Goal: Transaction & Acquisition: Obtain resource

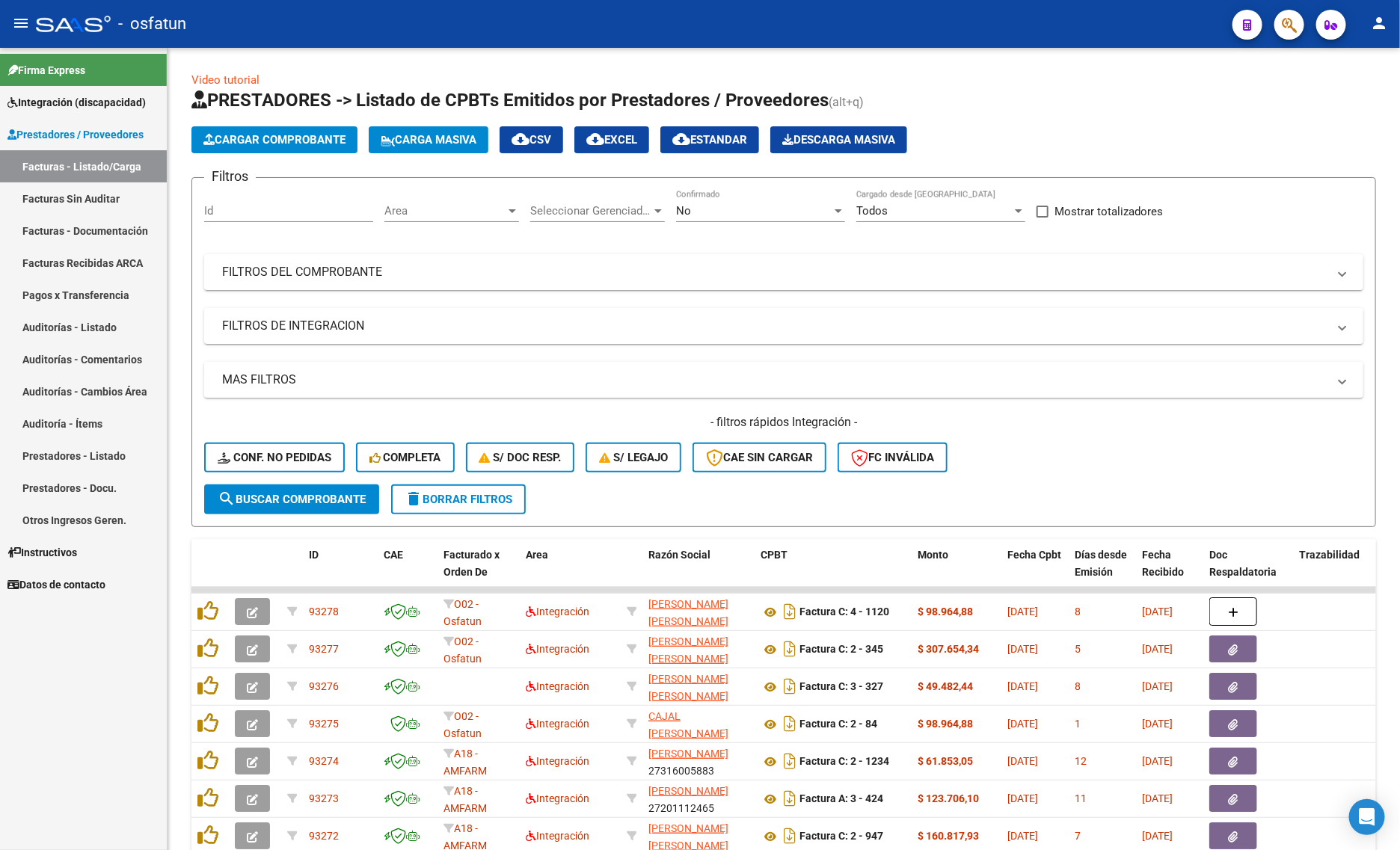
click at [71, 132] on span "Prestadores / Proveedores" at bounding box center [75, 134] width 136 height 17
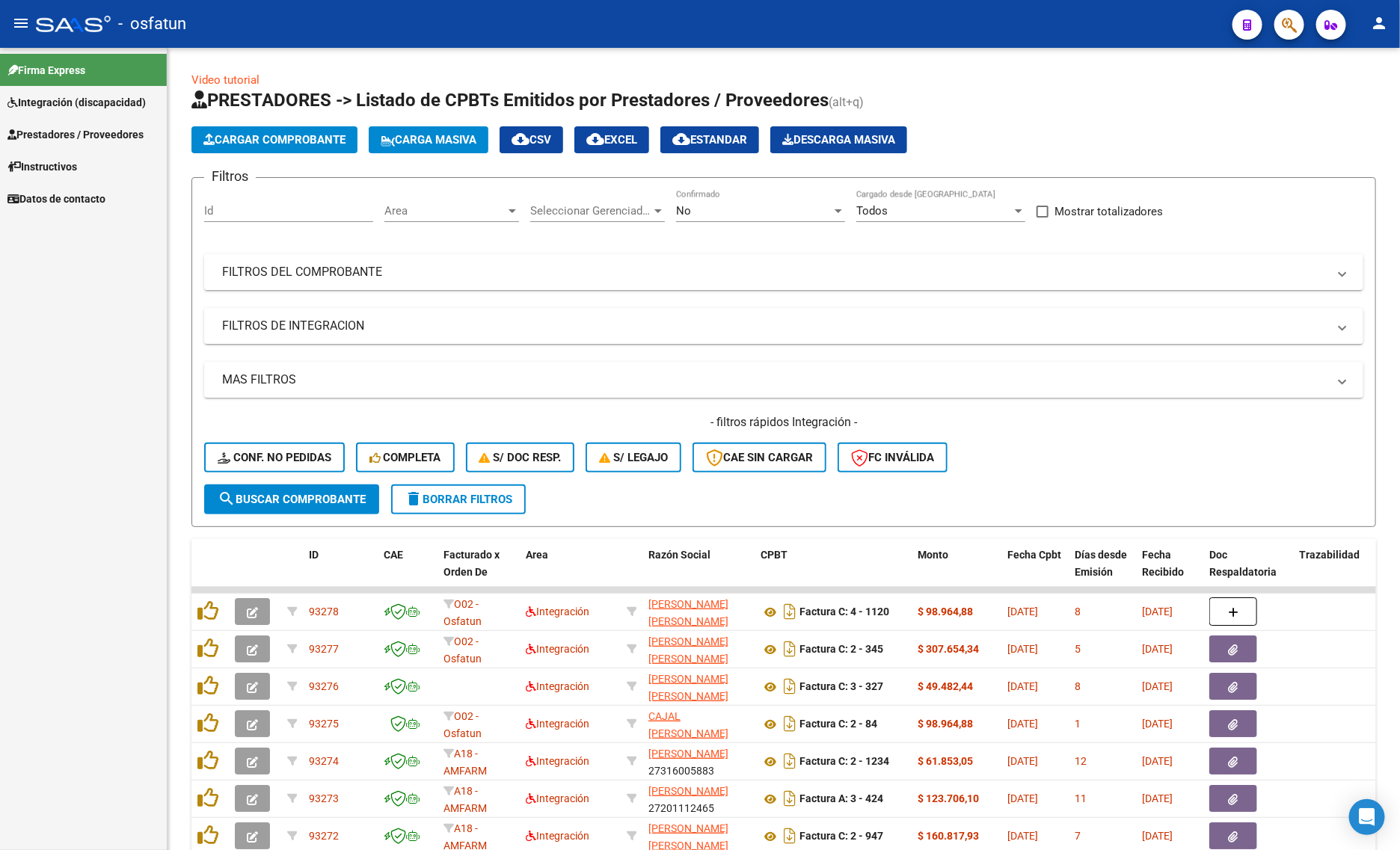
click at [43, 108] on span "Integración (discapacidad)" at bounding box center [76, 102] width 138 height 17
click at [39, 217] on link "Prestadores / Proveedores" at bounding box center [83, 230] width 167 height 32
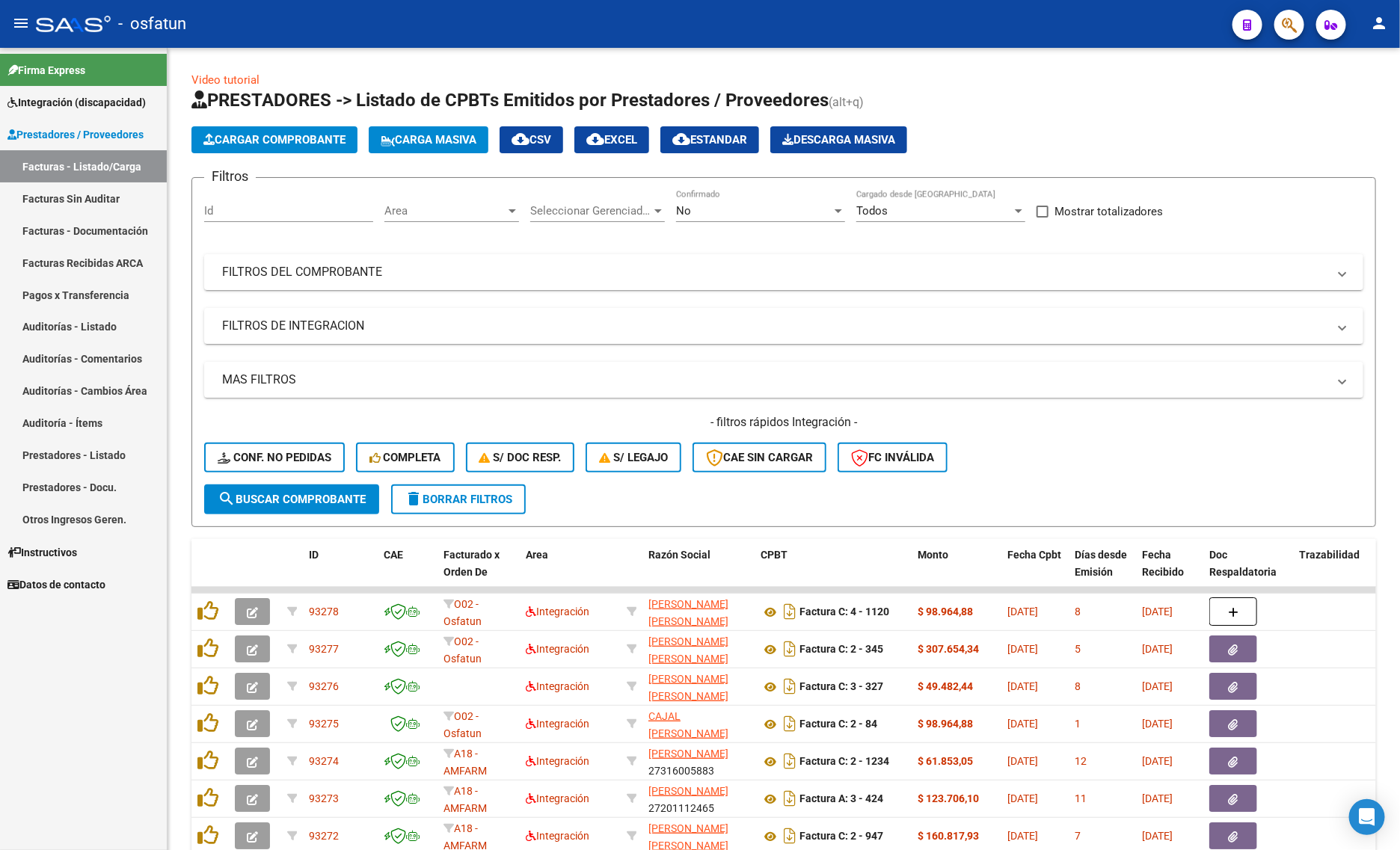
click at [95, 140] on span "Prestadores / Proveedores" at bounding box center [75, 134] width 136 height 17
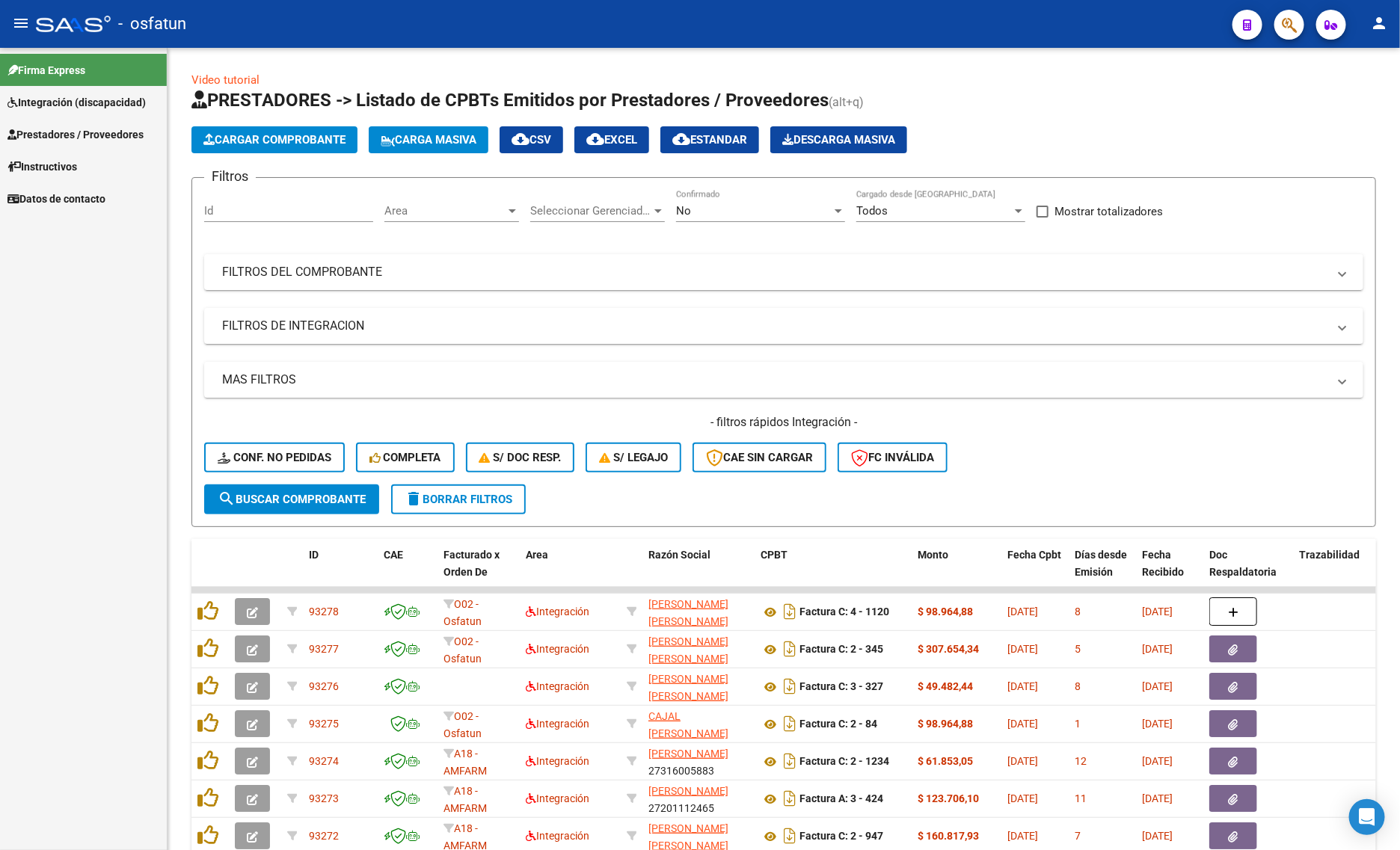
click at [1381, 21] on mat-icon "person" at bounding box center [1379, 23] width 18 height 18
click at [1358, 98] on button "exit_to_app Salir" at bounding box center [1349, 98] width 91 height 36
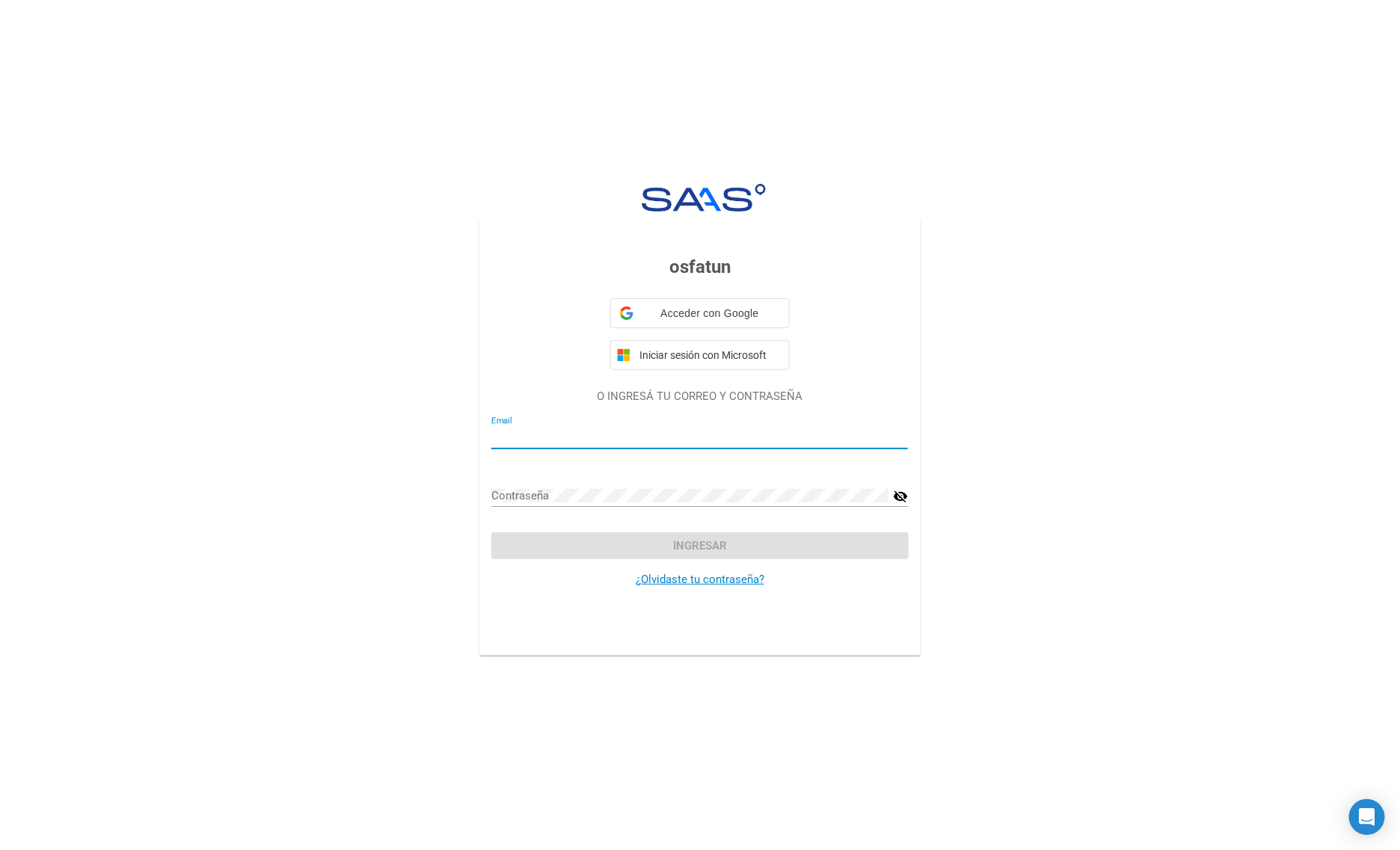
type input "yanina.b.sandoval@gmail.com"
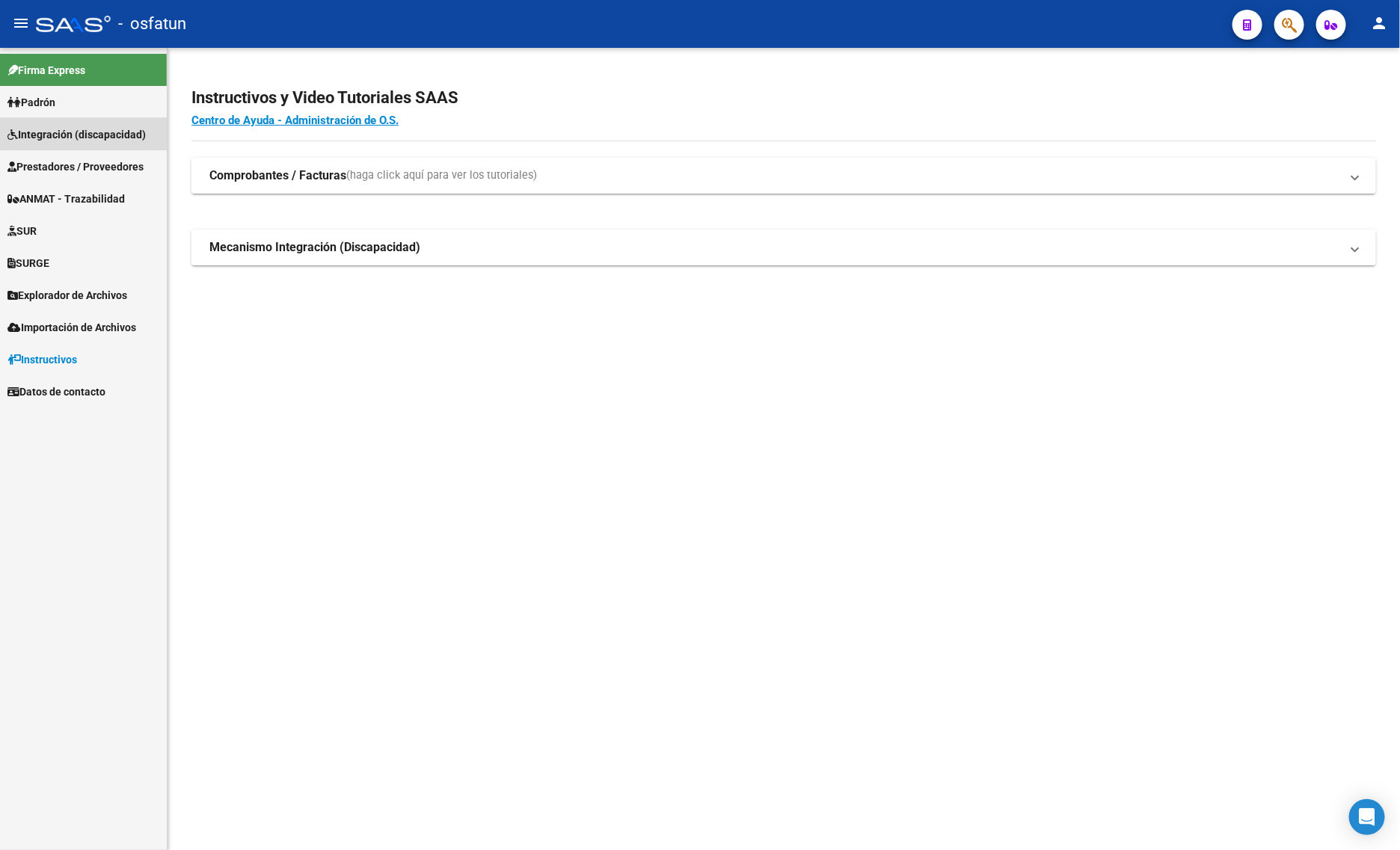
click at [66, 139] on span "Integración (discapacidad)" at bounding box center [76, 134] width 138 height 17
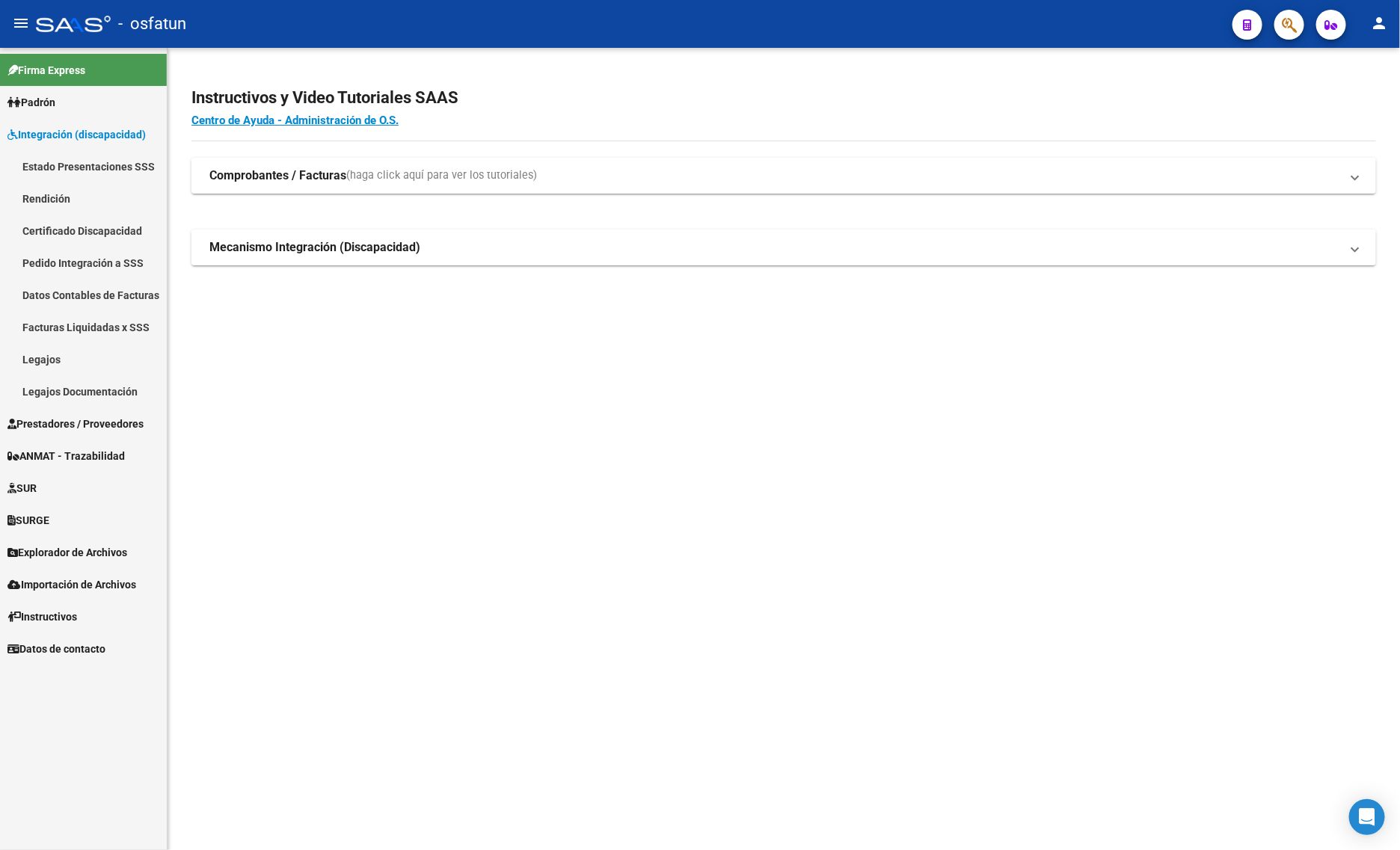
click at [58, 357] on link "Legajos" at bounding box center [83, 359] width 167 height 32
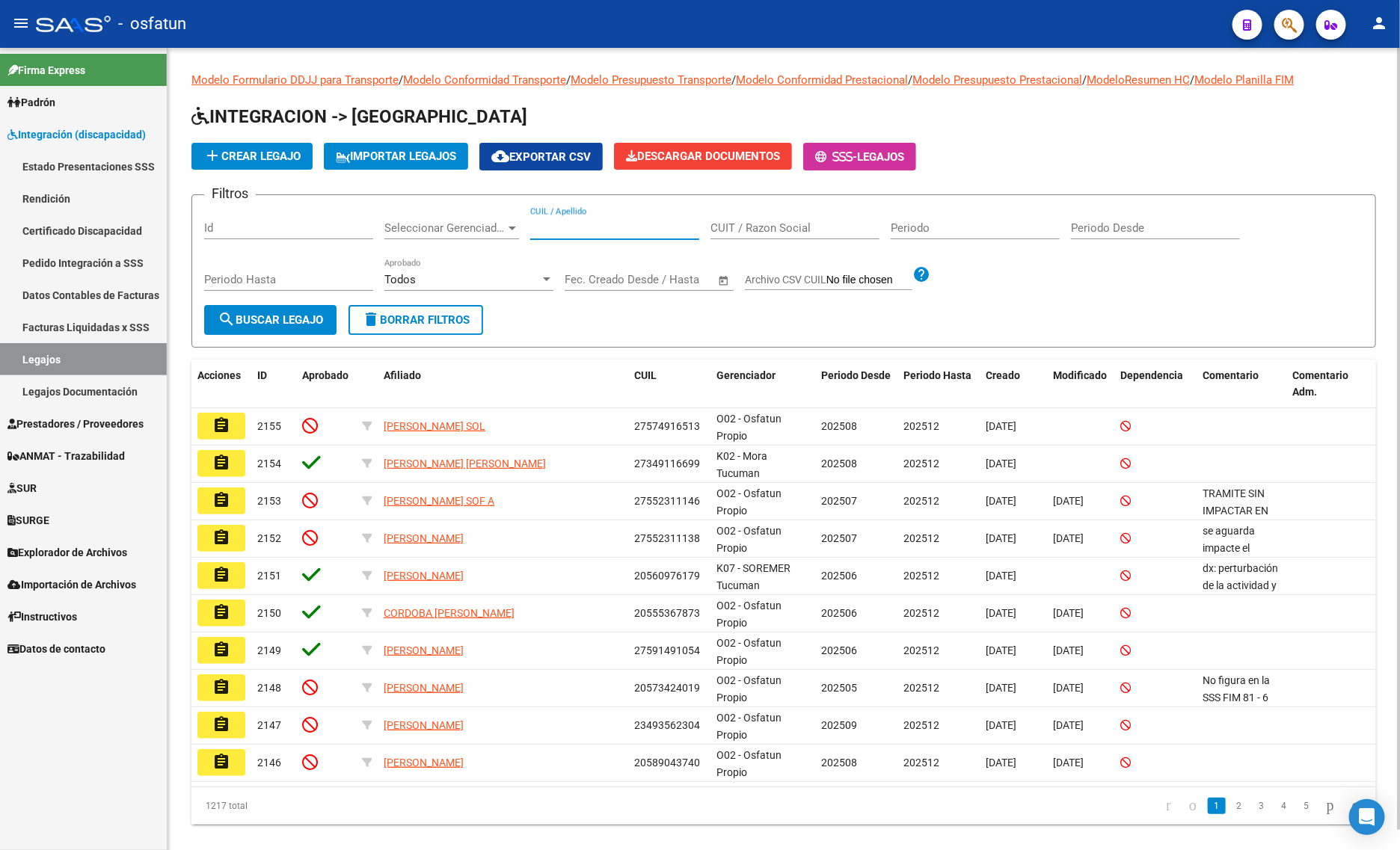
click at [572, 221] on input "CUIL / Apellido" at bounding box center [615, 228] width 169 height 13
type input "V"
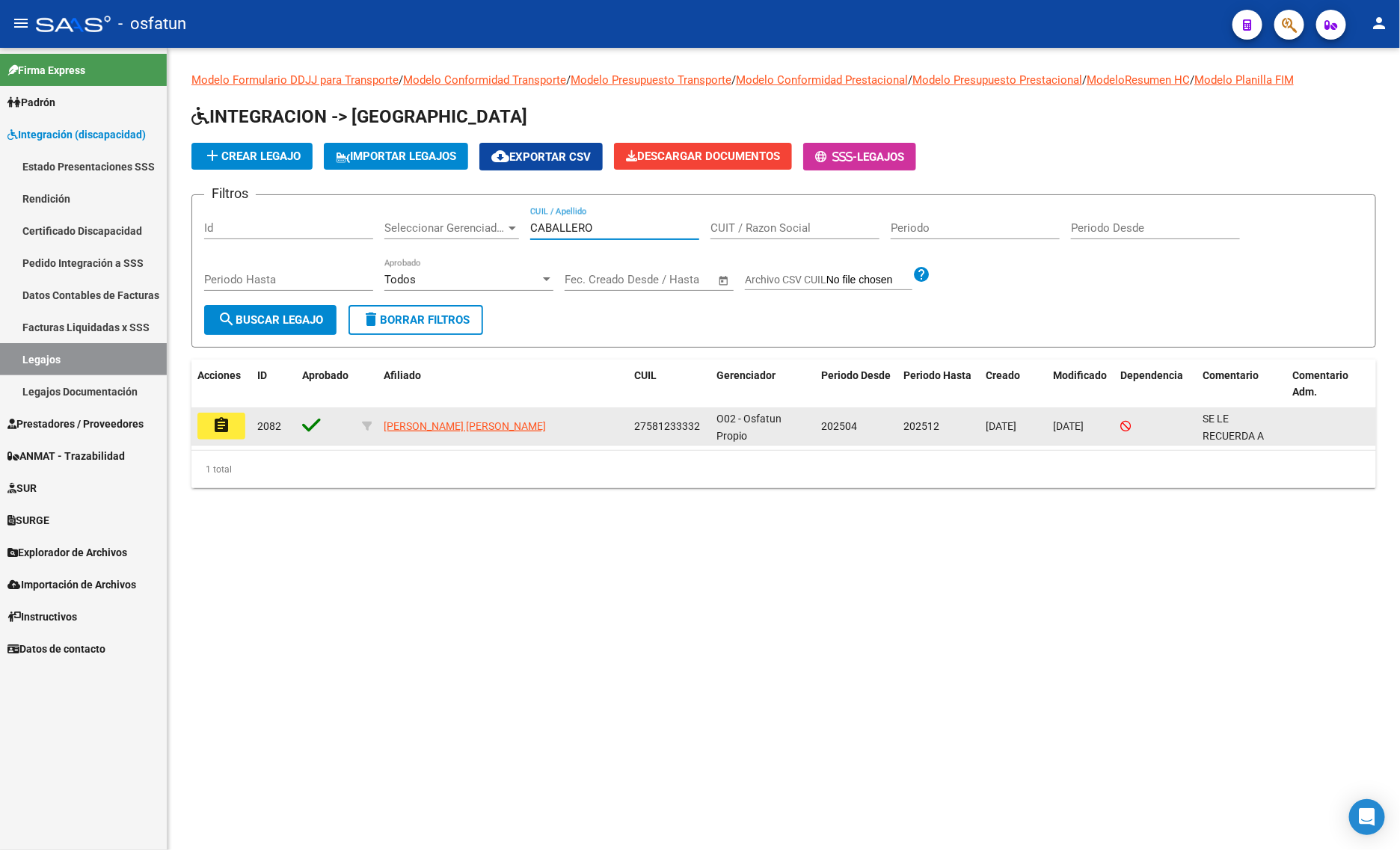
type input "CABALLERO"
click at [228, 426] on mat-icon "assignment" at bounding box center [221, 425] width 18 height 18
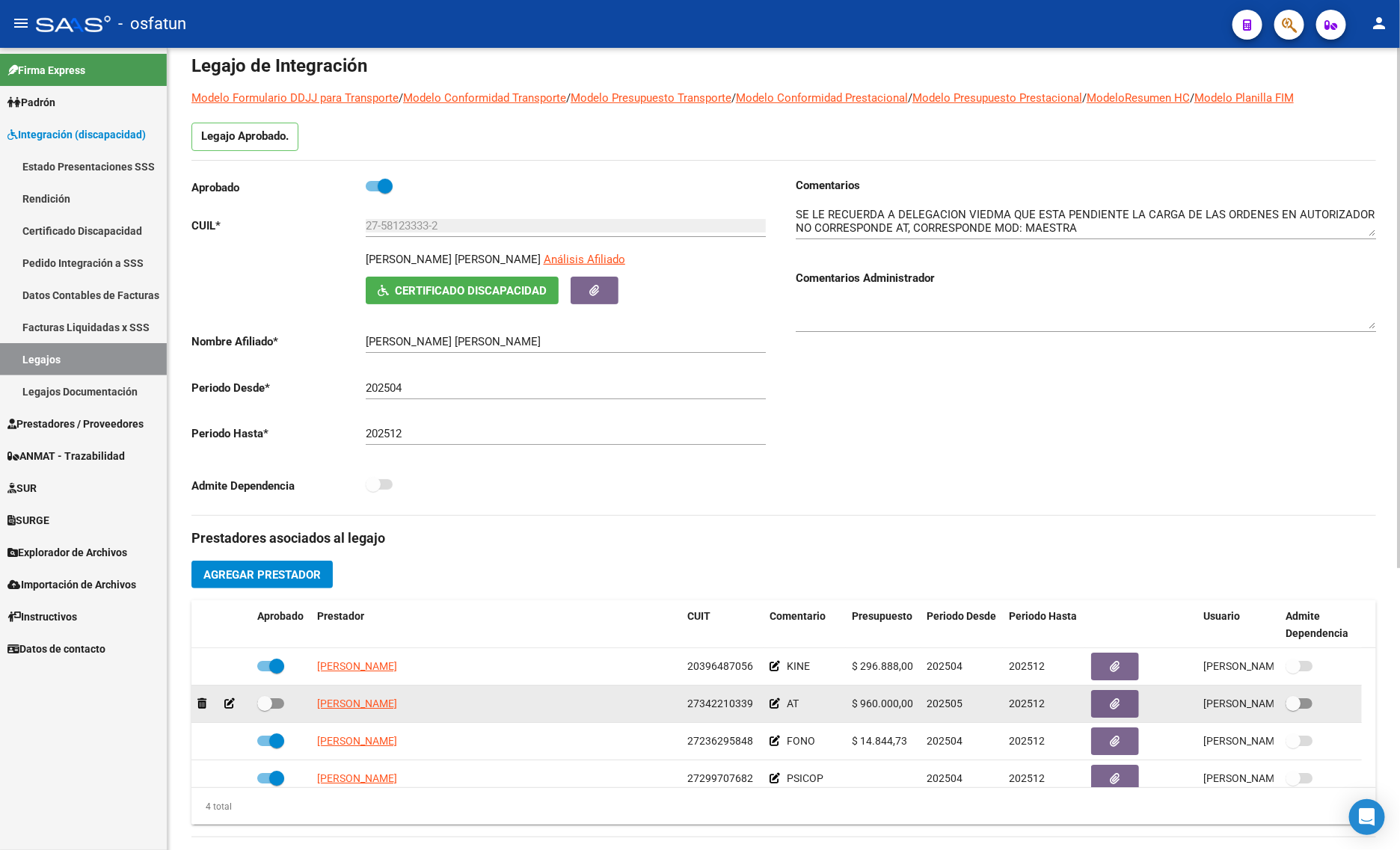
scroll to position [93, 0]
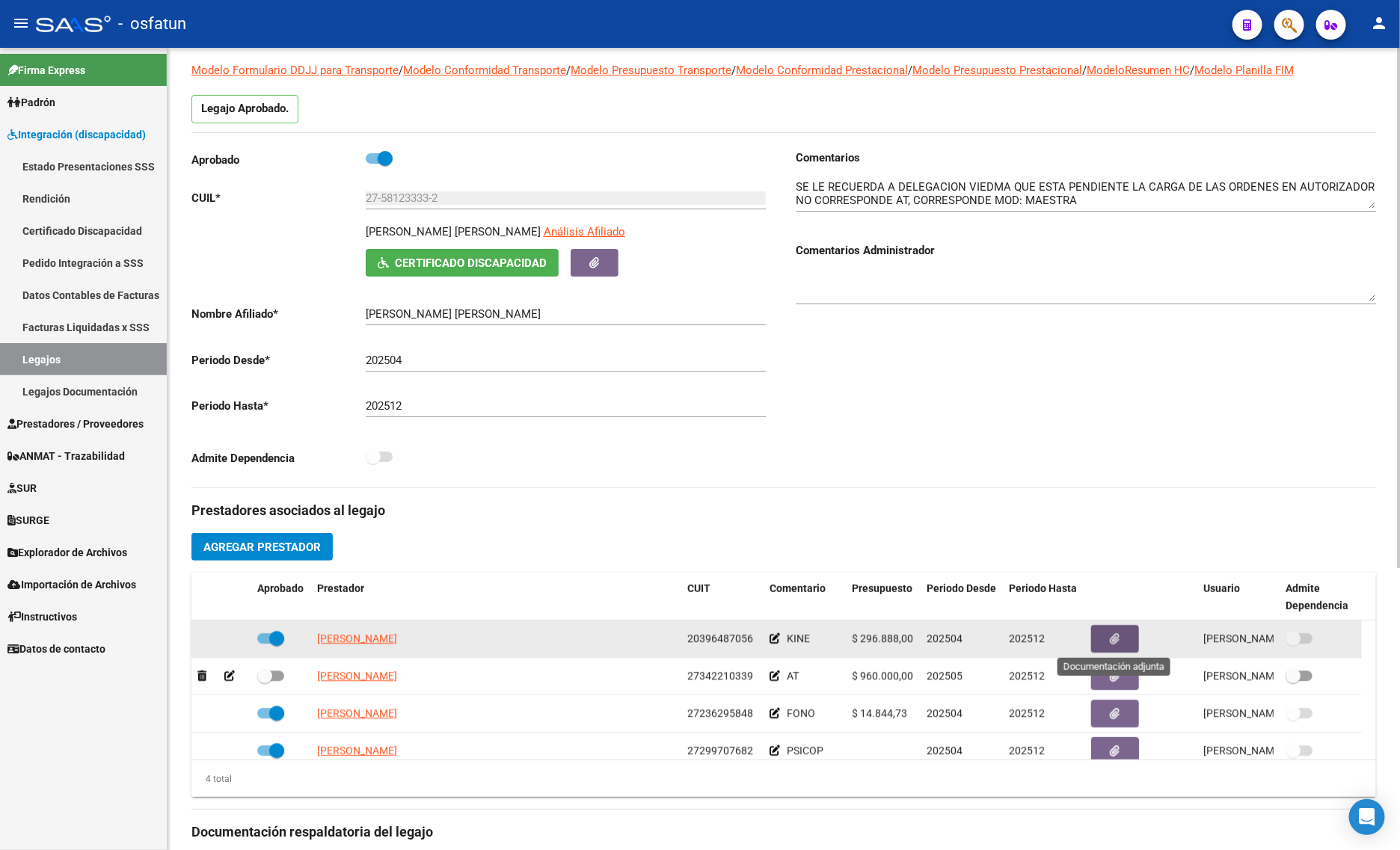
click at [1116, 633] on icon "button" at bounding box center [1115, 639] width 9 height 11
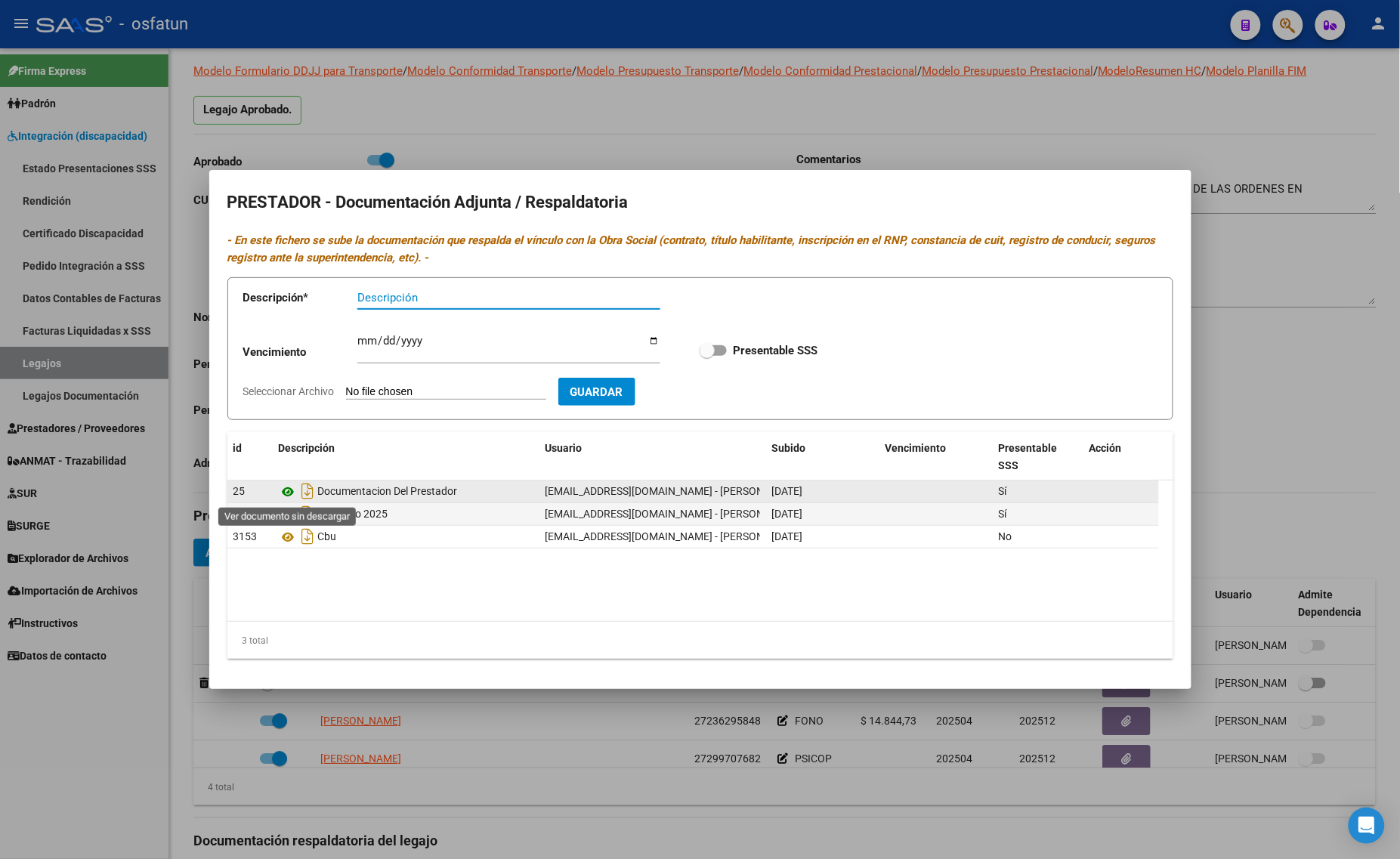
click at [289, 491] on icon at bounding box center [288, 491] width 20 height 18
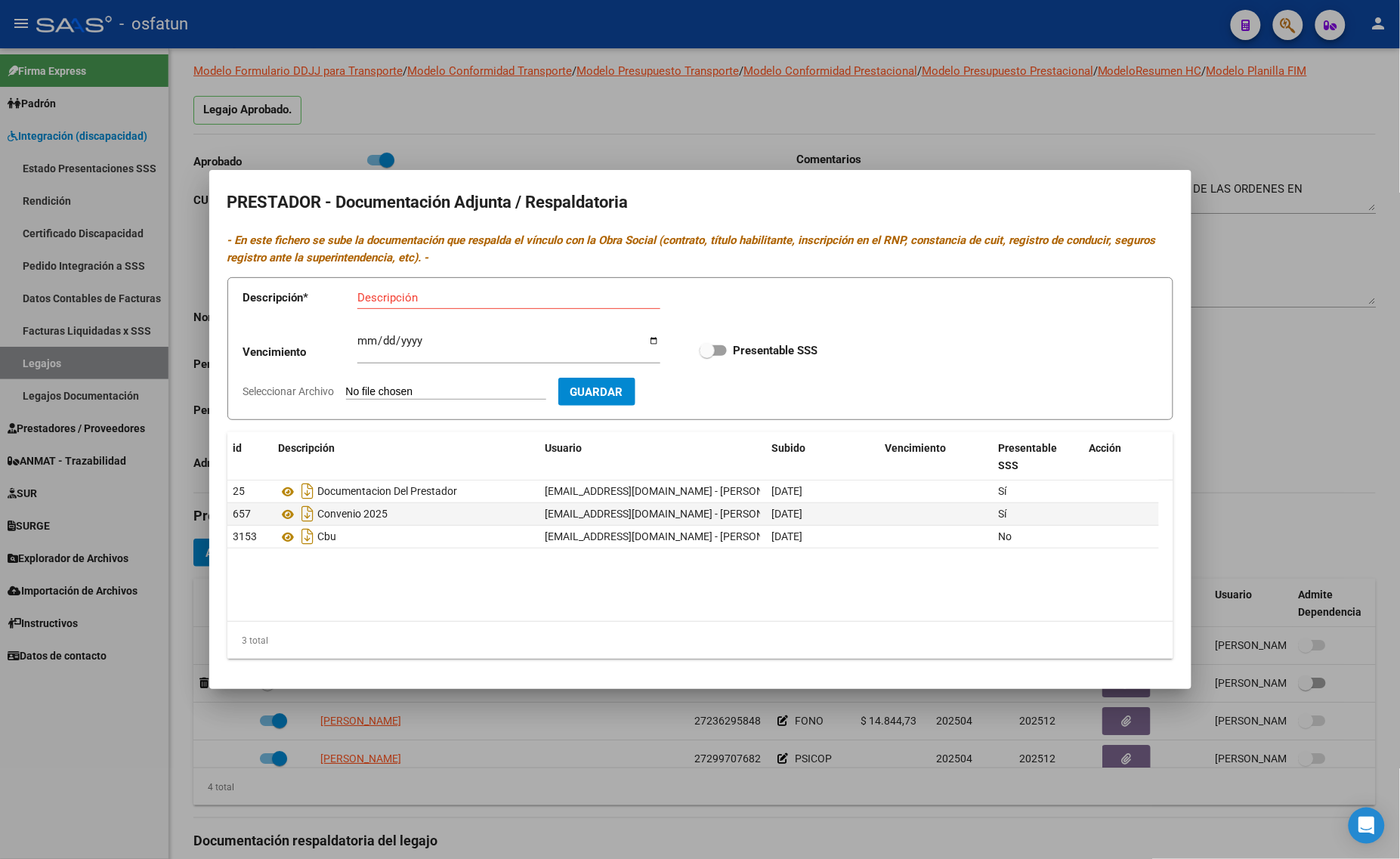
drag, startPoint x: 1263, startPoint y: 272, endPoint x: 941, endPoint y: 444, distance: 365.1
click at [1263, 272] on div at bounding box center [700, 429] width 1400 height 859
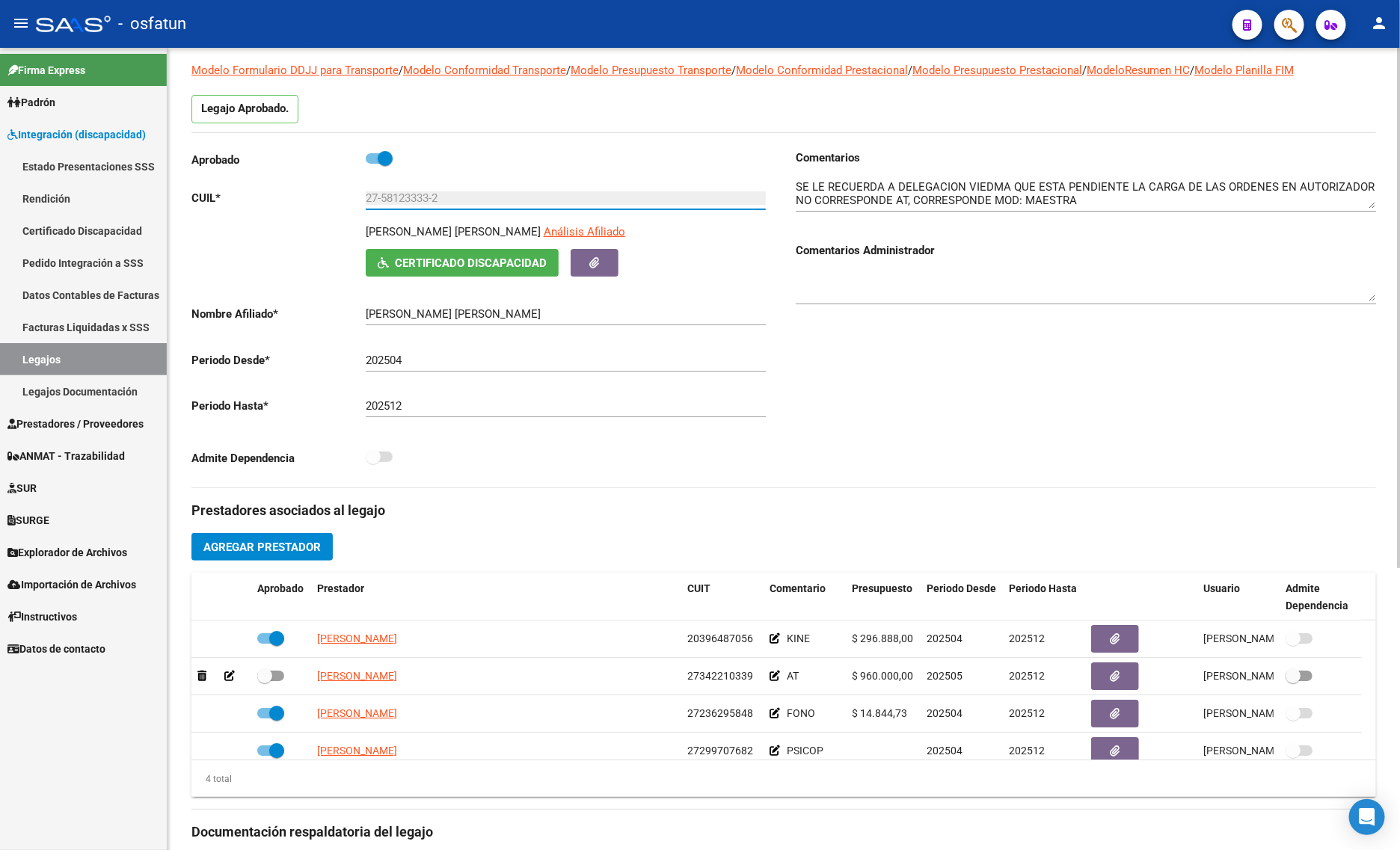
drag, startPoint x: 411, startPoint y: 197, endPoint x: 356, endPoint y: 197, distance: 55.0
click at [356, 197] on app-form-text-field "CUIL * 27-58123333-2 Ingresar CUIL" at bounding box center [478, 198] width 574 height 13
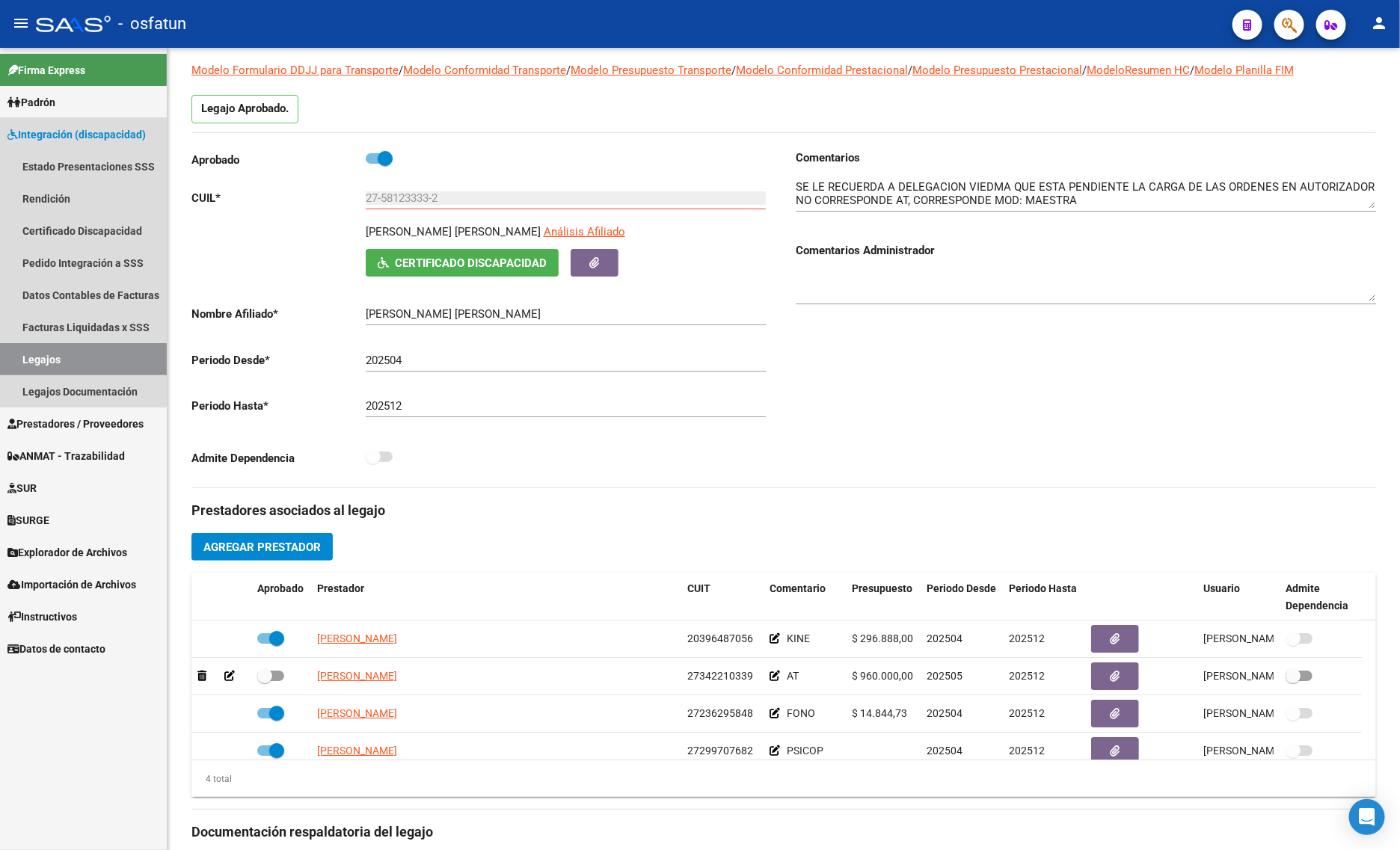
click at [58, 132] on span "Integración (discapacidad)" at bounding box center [76, 134] width 138 height 17
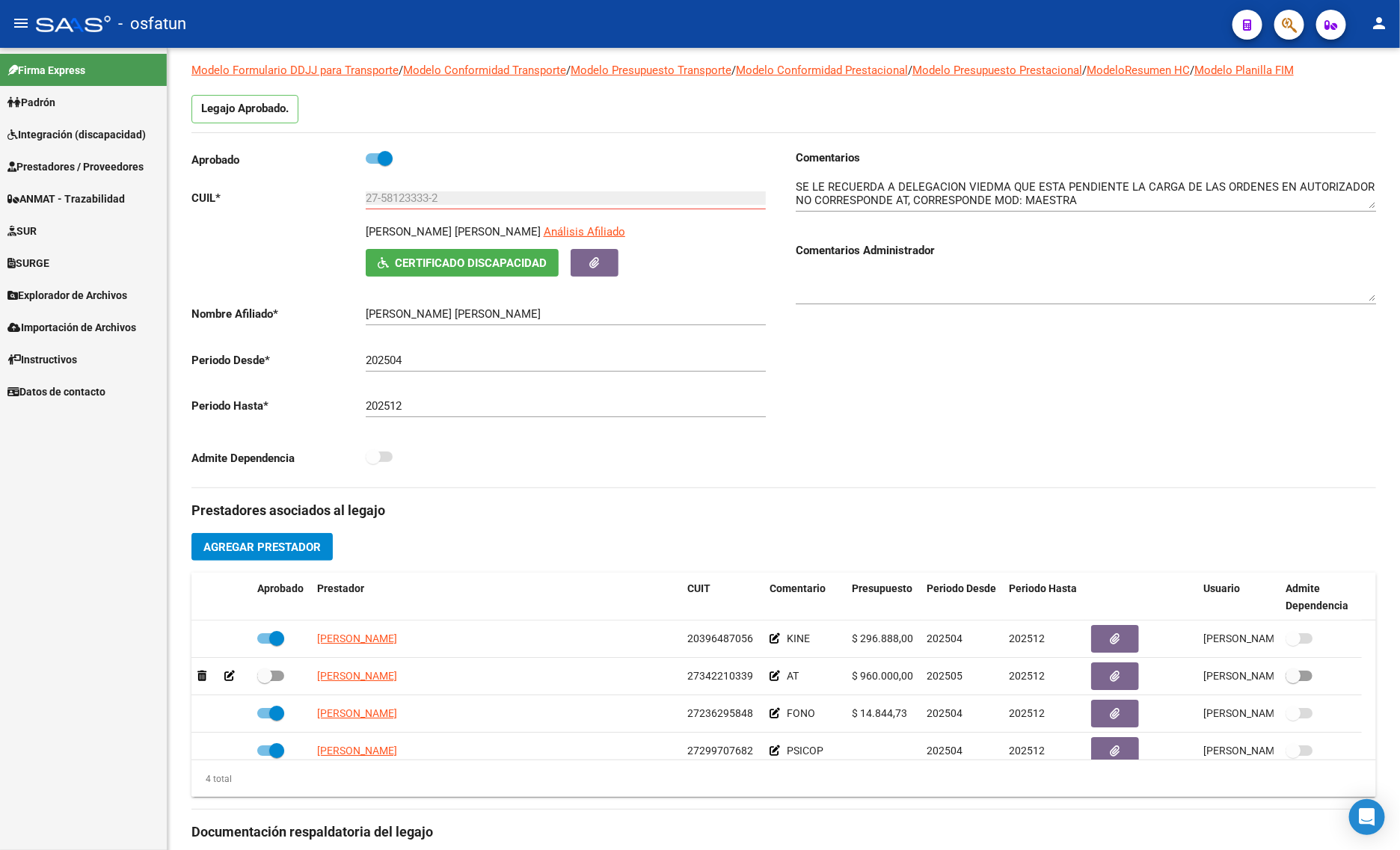
click at [74, 165] on span "Prestadores / Proveedores" at bounding box center [75, 167] width 136 height 17
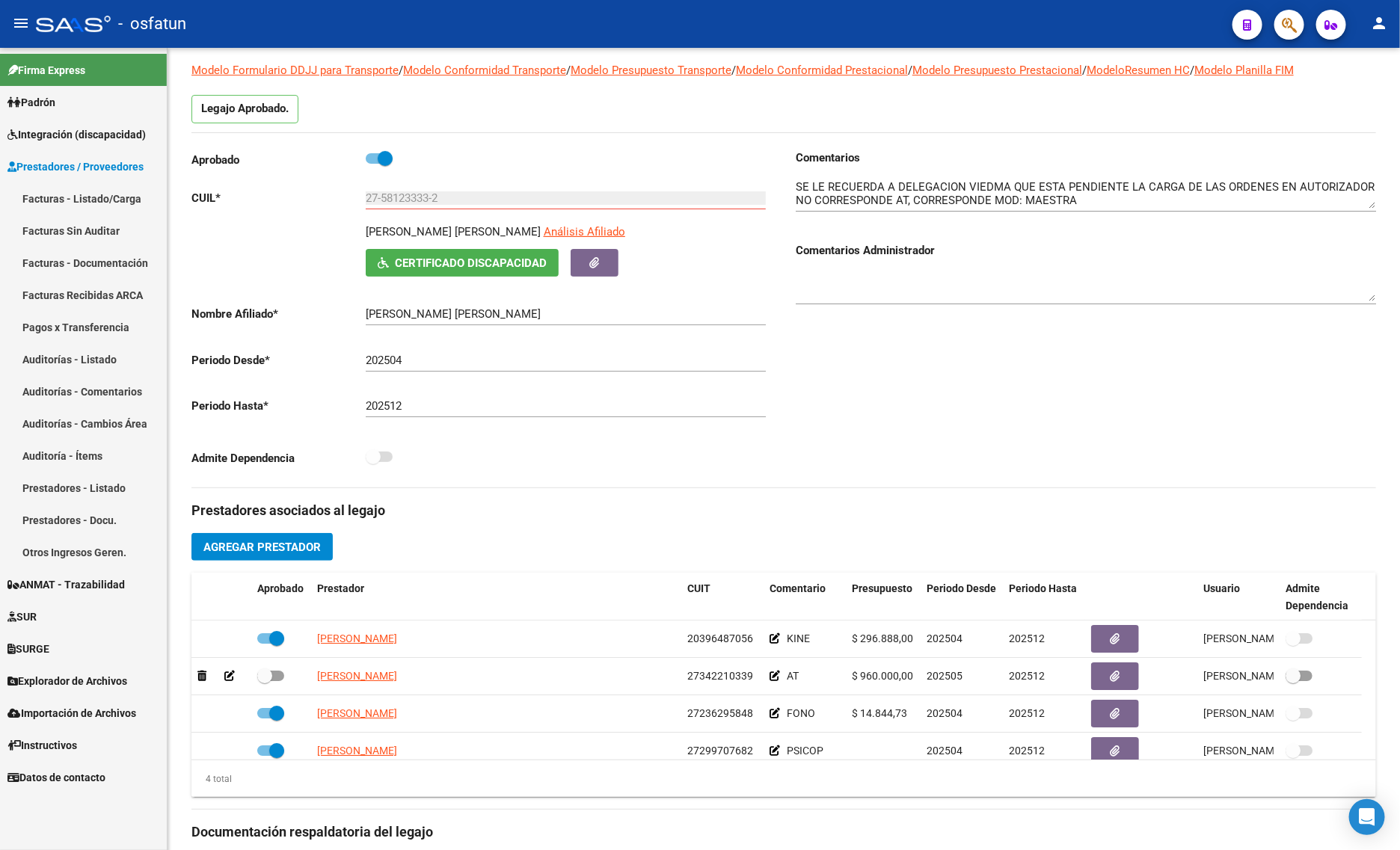
click at [71, 192] on link "Facturas - Listado/Carga" at bounding box center [83, 198] width 167 height 32
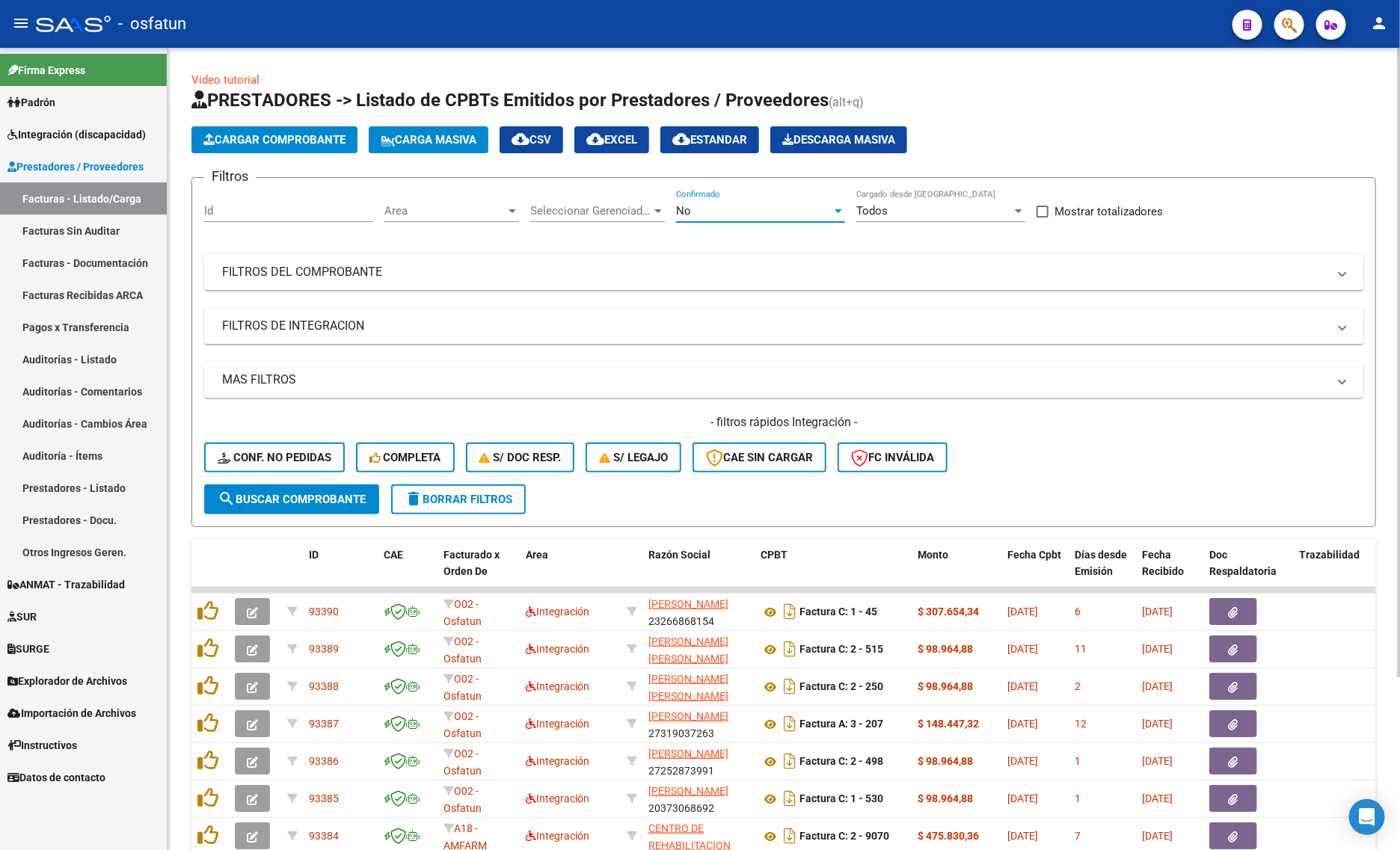
click at [686, 214] on span "No" at bounding box center [683, 210] width 15 height 13
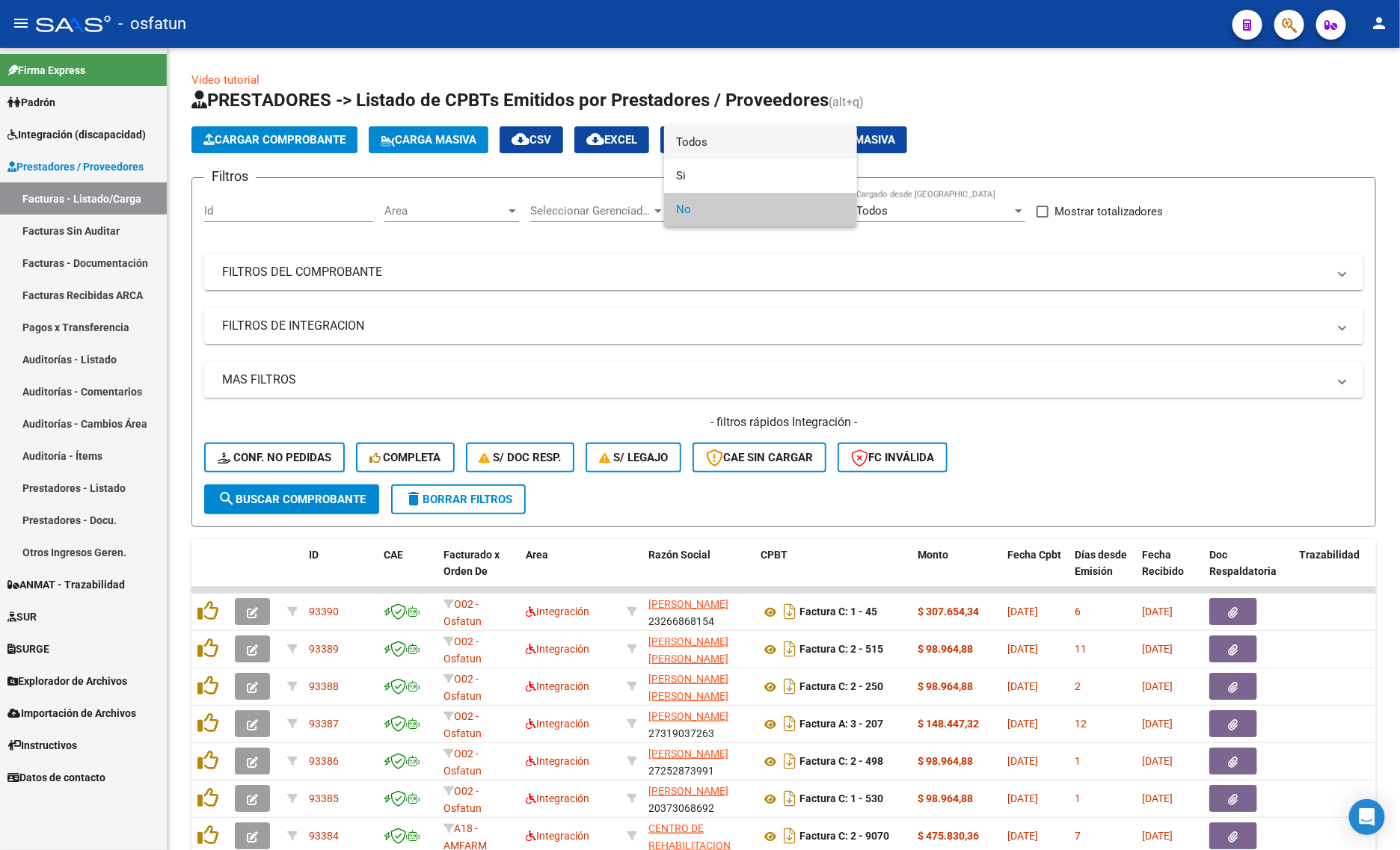
click at [677, 146] on span "Todos" at bounding box center [760, 142] width 169 height 34
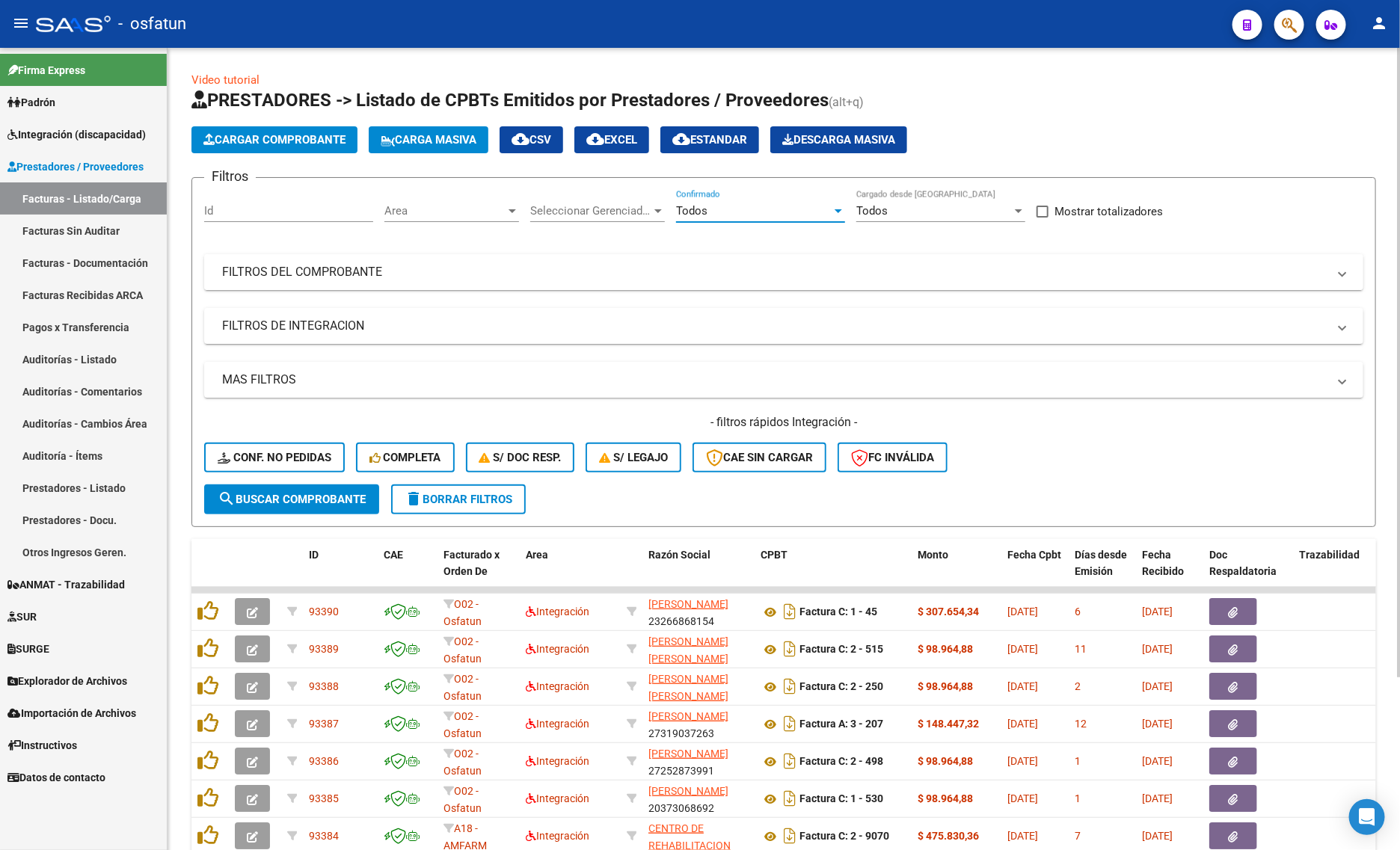
click at [297, 279] on mat-expansion-panel-header "FILTROS DEL COMPROBANTE" at bounding box center [783, 272] width 1159 height 36
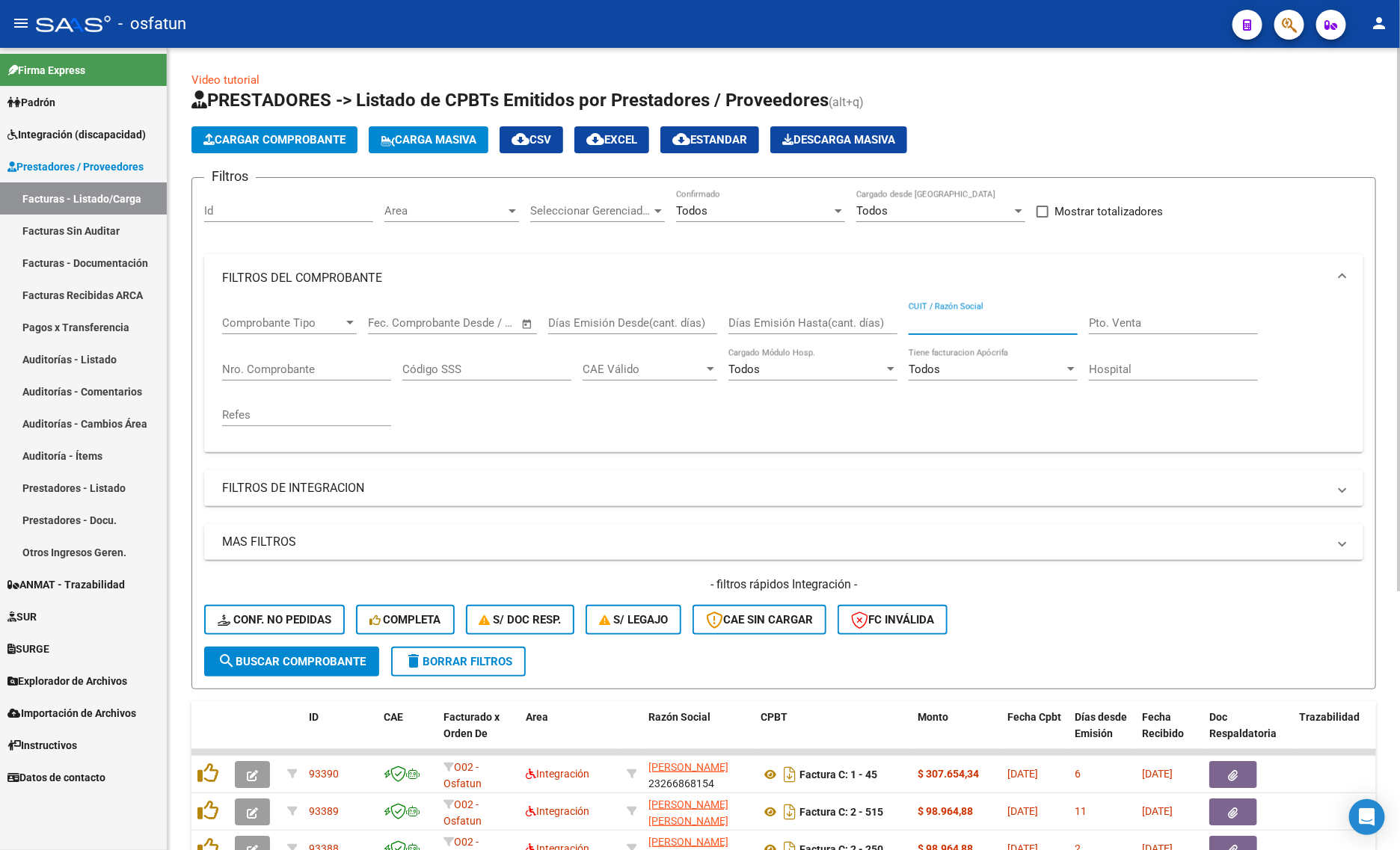
click at [921, 326] on input "CUIT / Razón Social" at bounding box center [993, 323] width 169 height 13
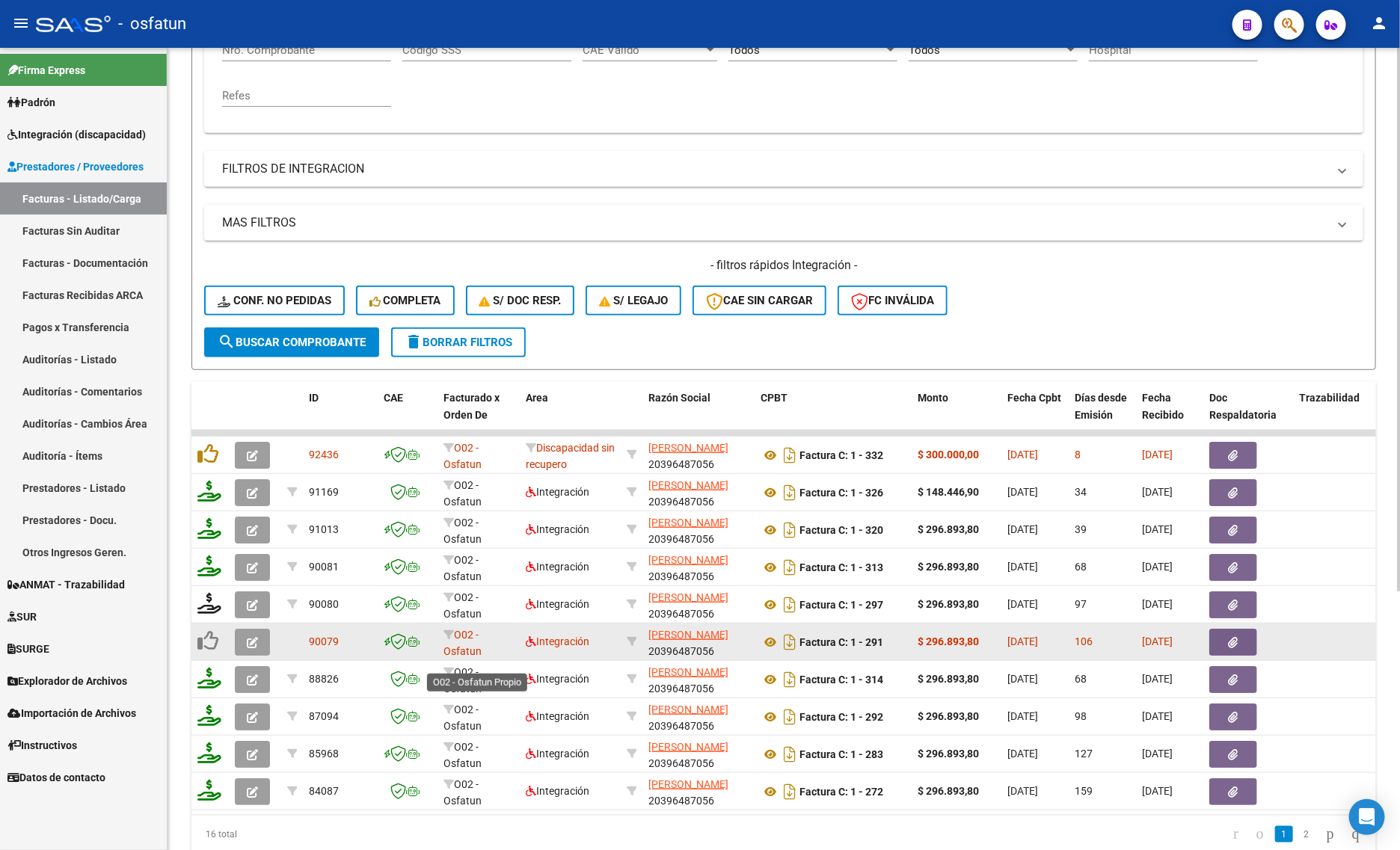
scroll to position [380, 0]
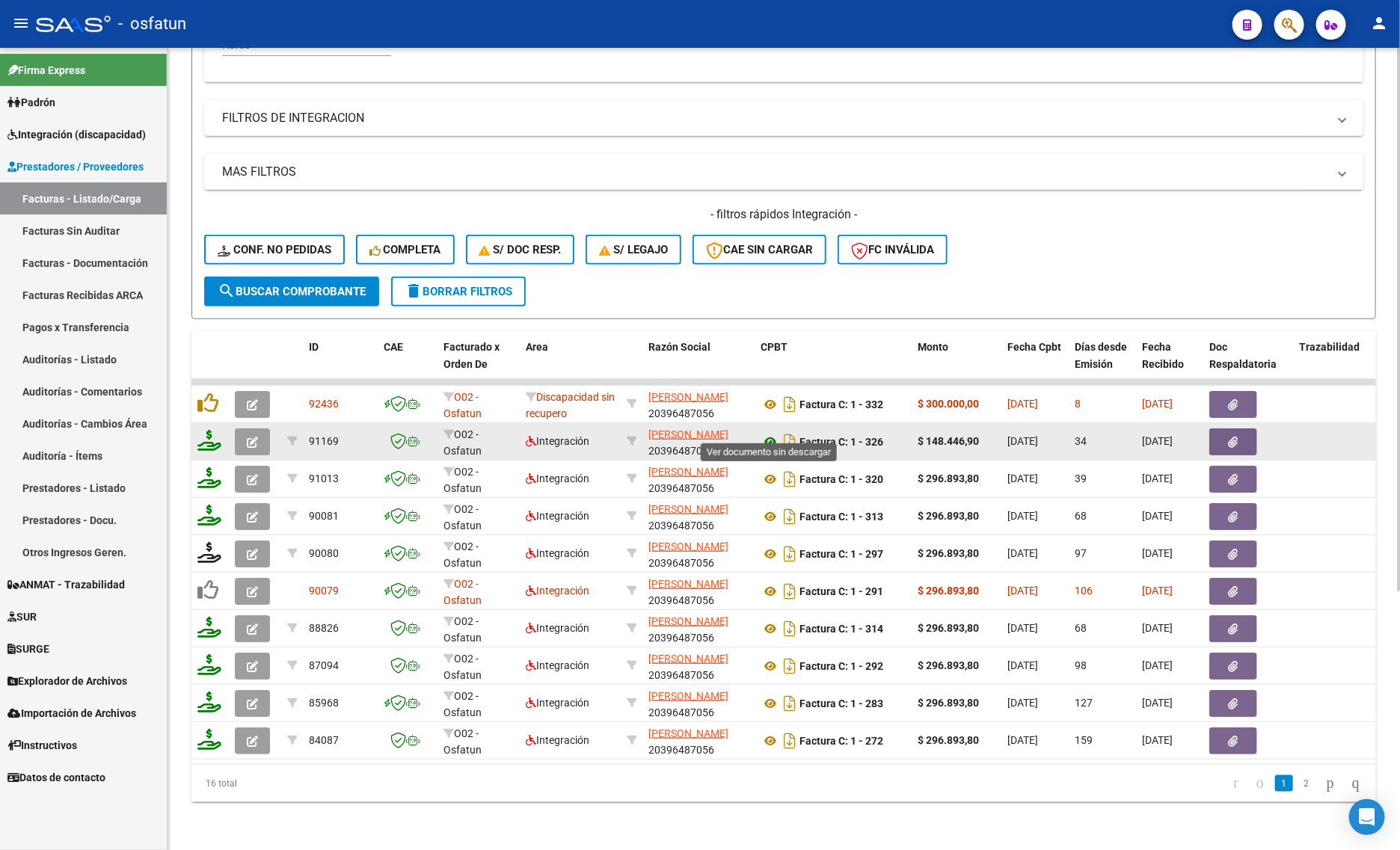
type input "[PERSON_NAME]"
click at [768, 433] on icon at bounding box center [770, 442] width 20 height 18
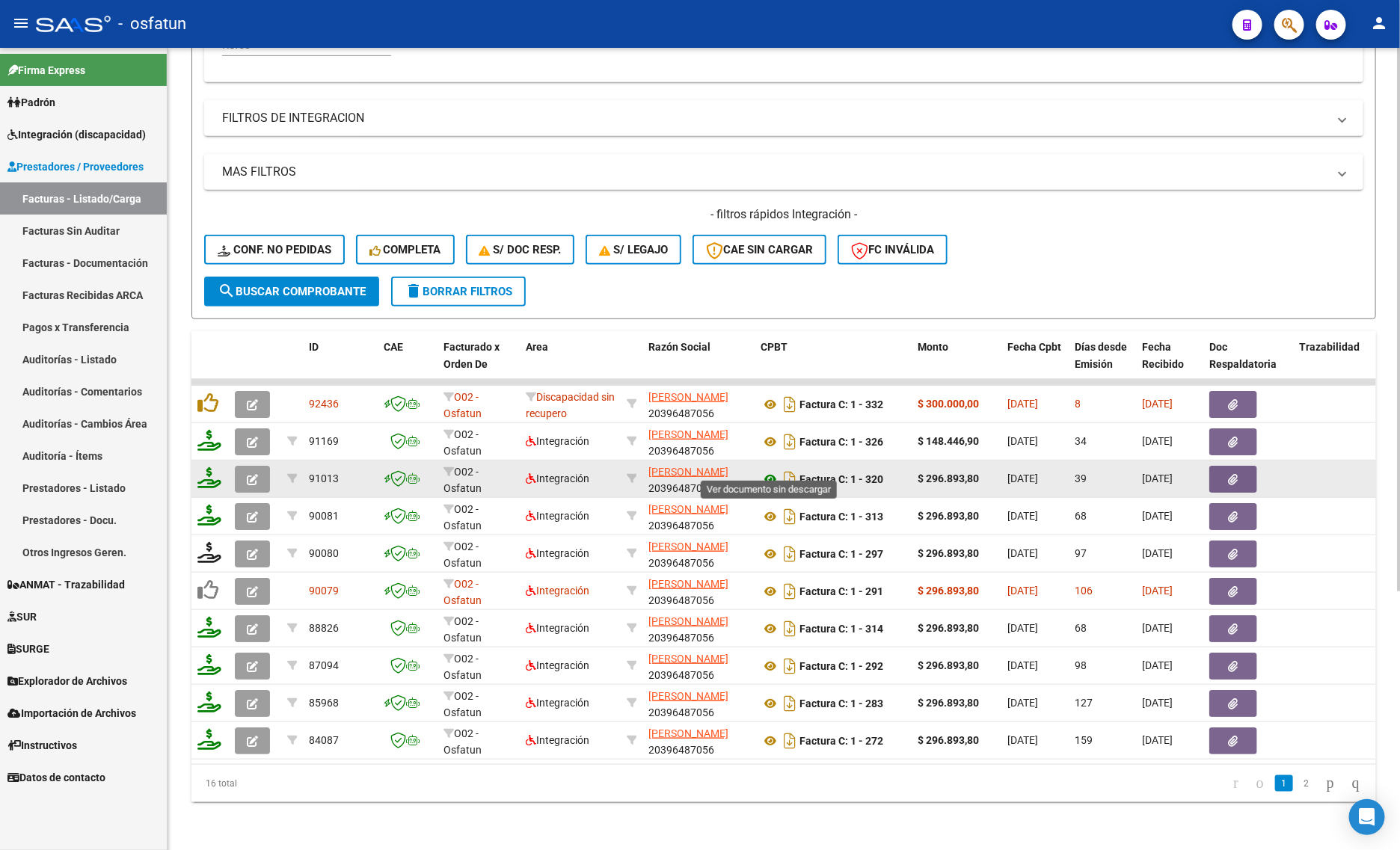
click at [770, 470] on icon at bounding box center [770, 479] width 20 height 18
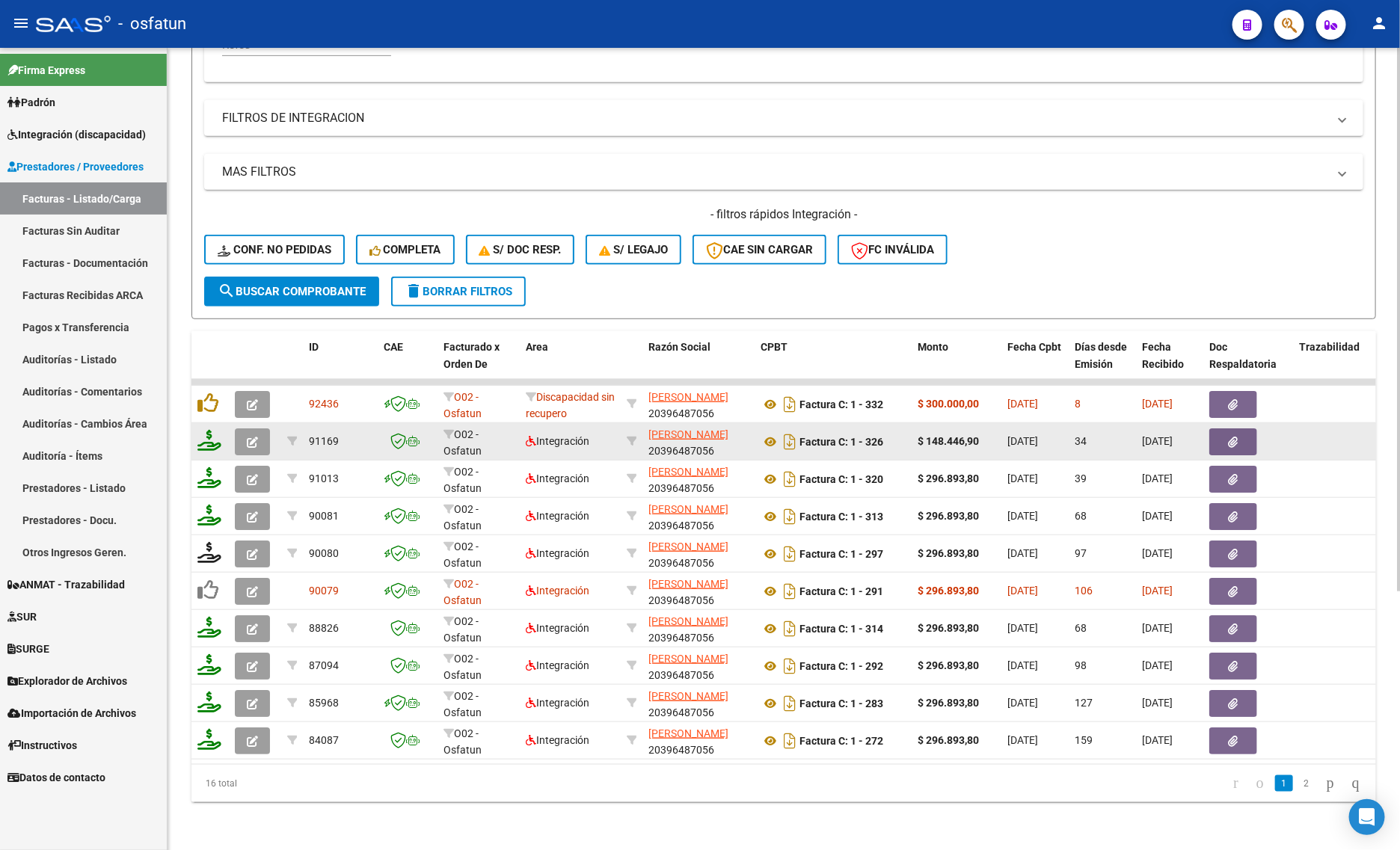
click at [759, 429] on datatable-body-cell "Factura C: 1 - 326" at bounding box center [832, 441] width 157 height 36
click at [760, 433] on icon at bounding box center [770, 442] width 20 height 18
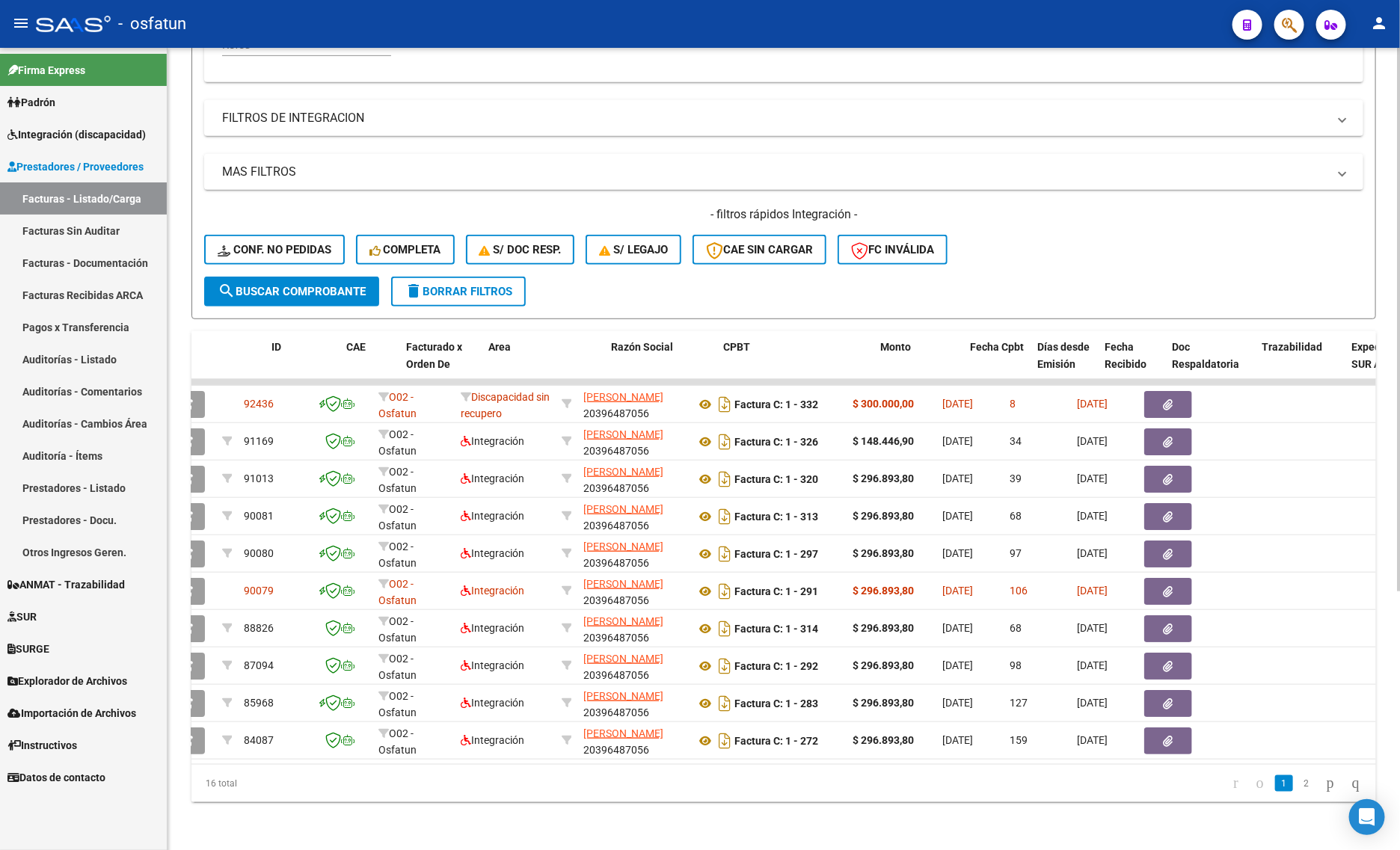
scroll to position [0, 0]
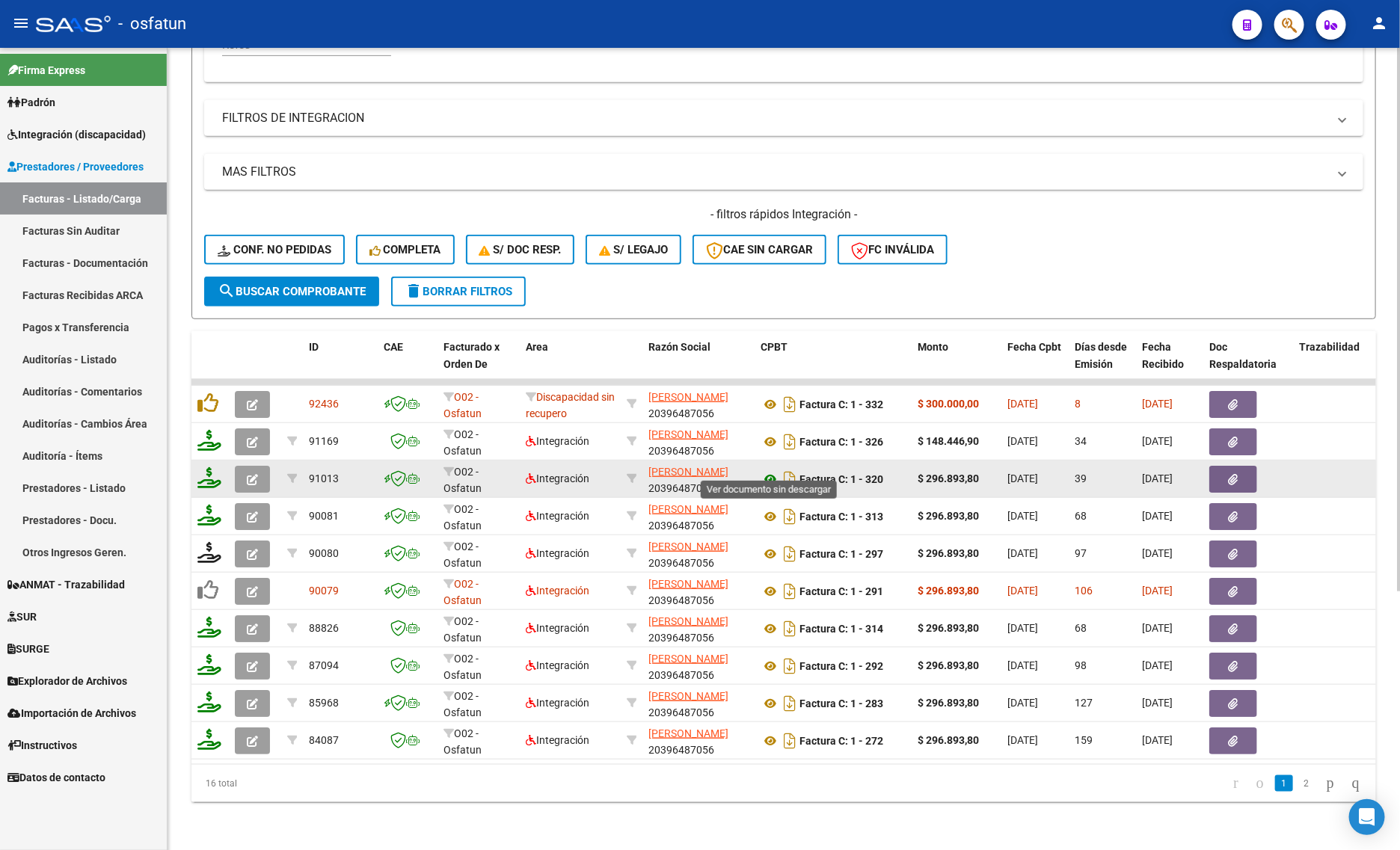
click at [768, 470] on icon at bounding box center [770, 479] width 20 height 18
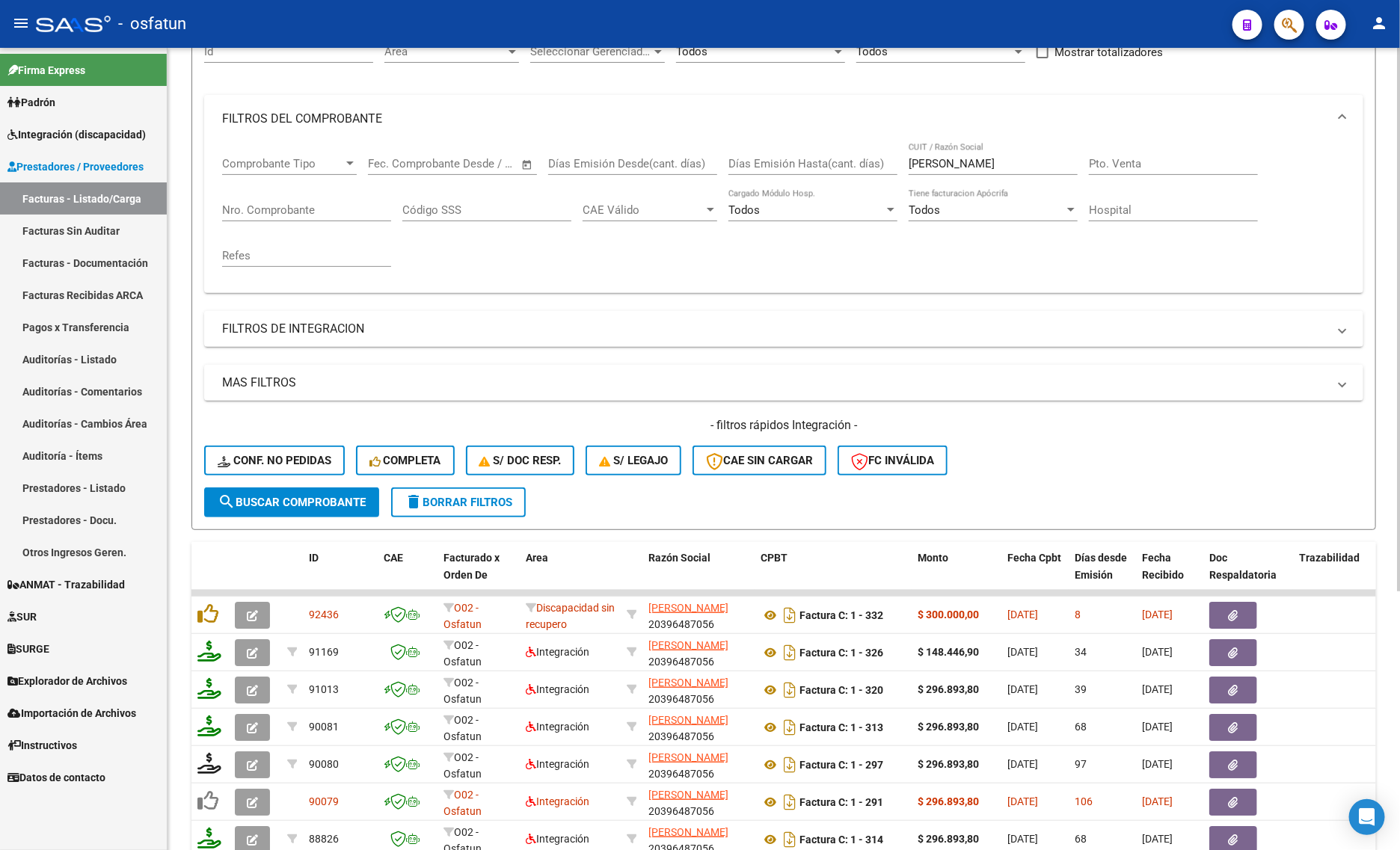
scroll to position [100, 0]
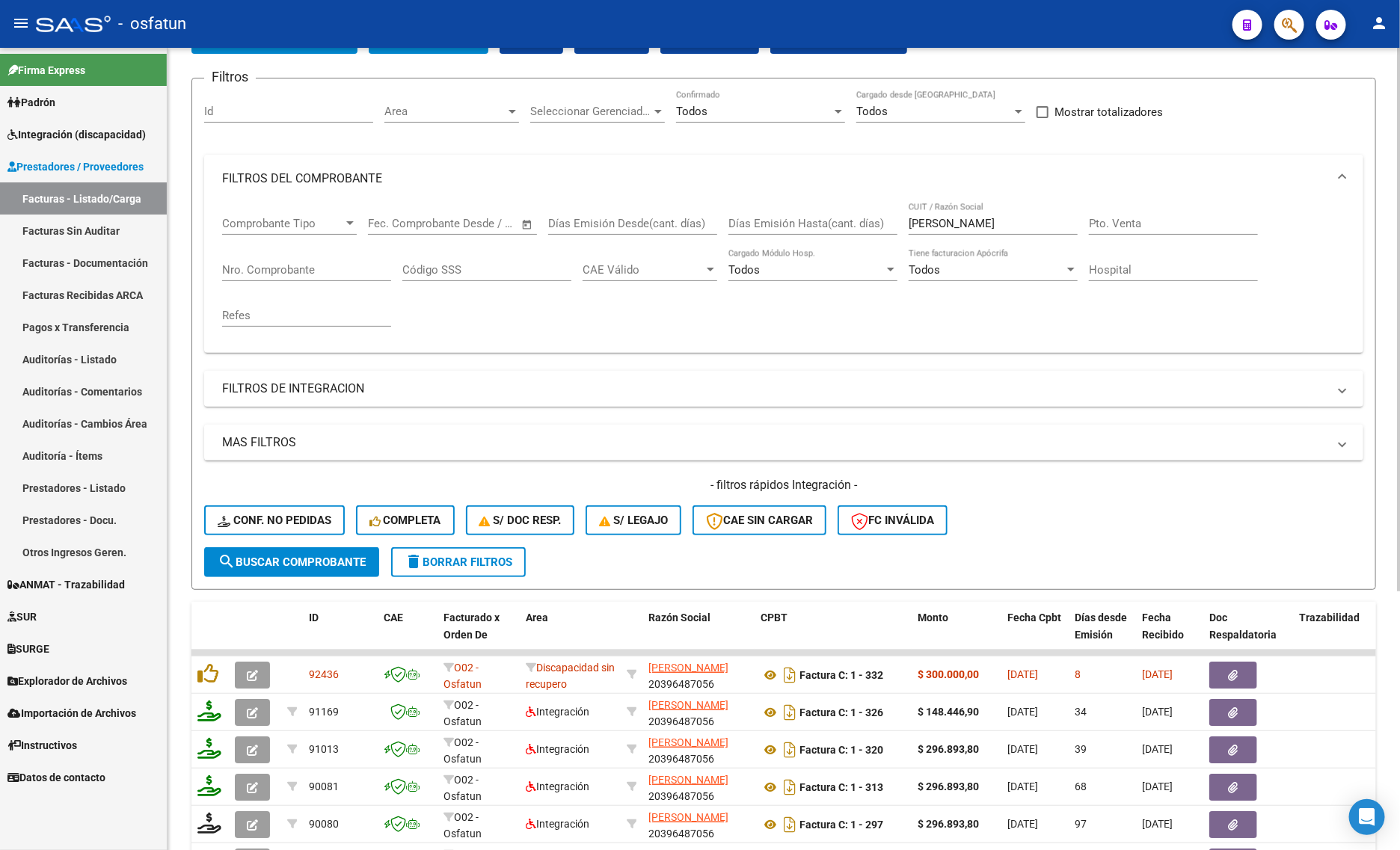
click at [311, 385] on mat-panel-title "FILTROS DE INTEGRACION" at bounding box center [775, 388] width 1105 height 17
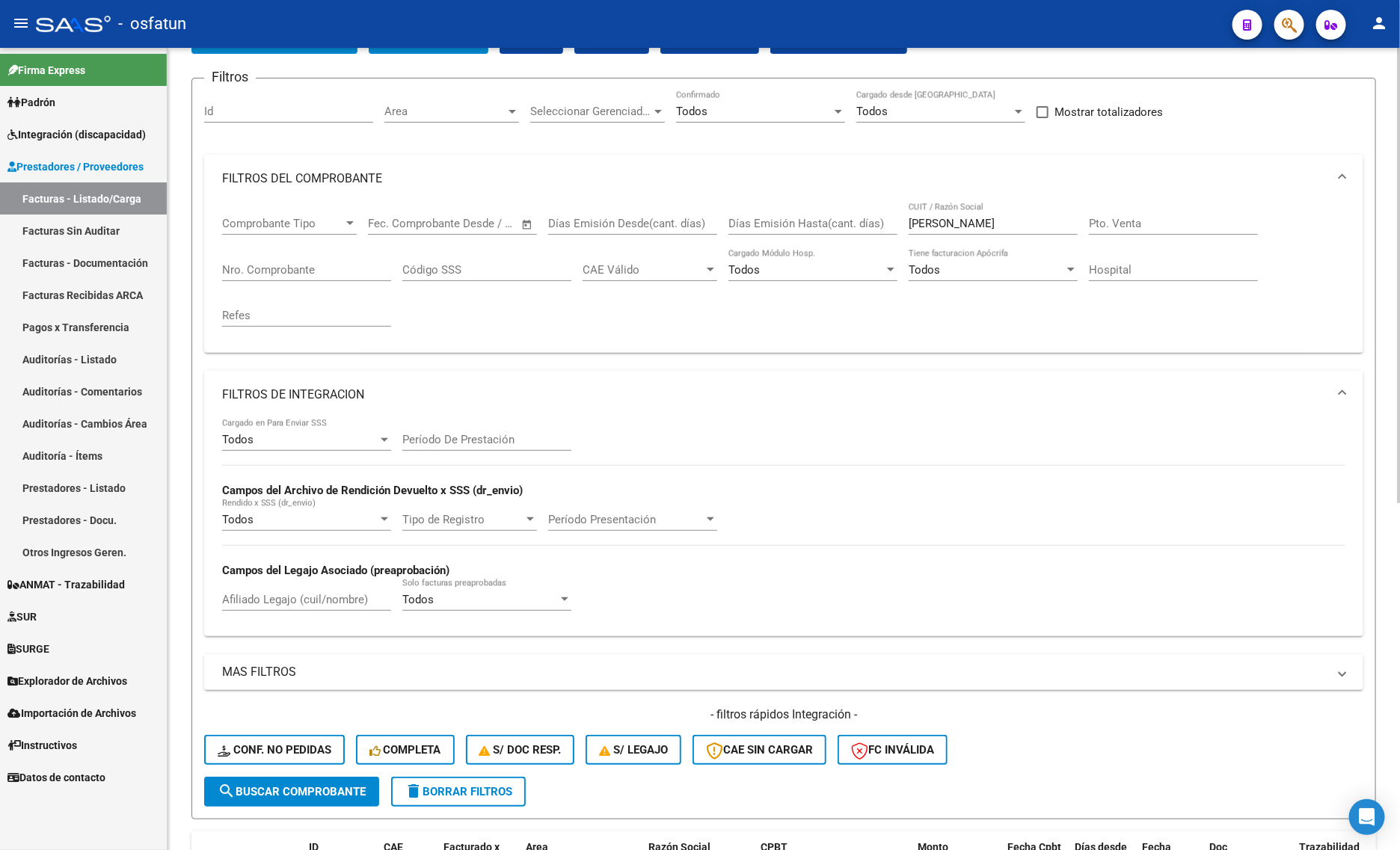
click at [314, 593] on input "Afiliado Legajo (cuil/nombre)" at bounding box center [307, 599] width 169 height 13
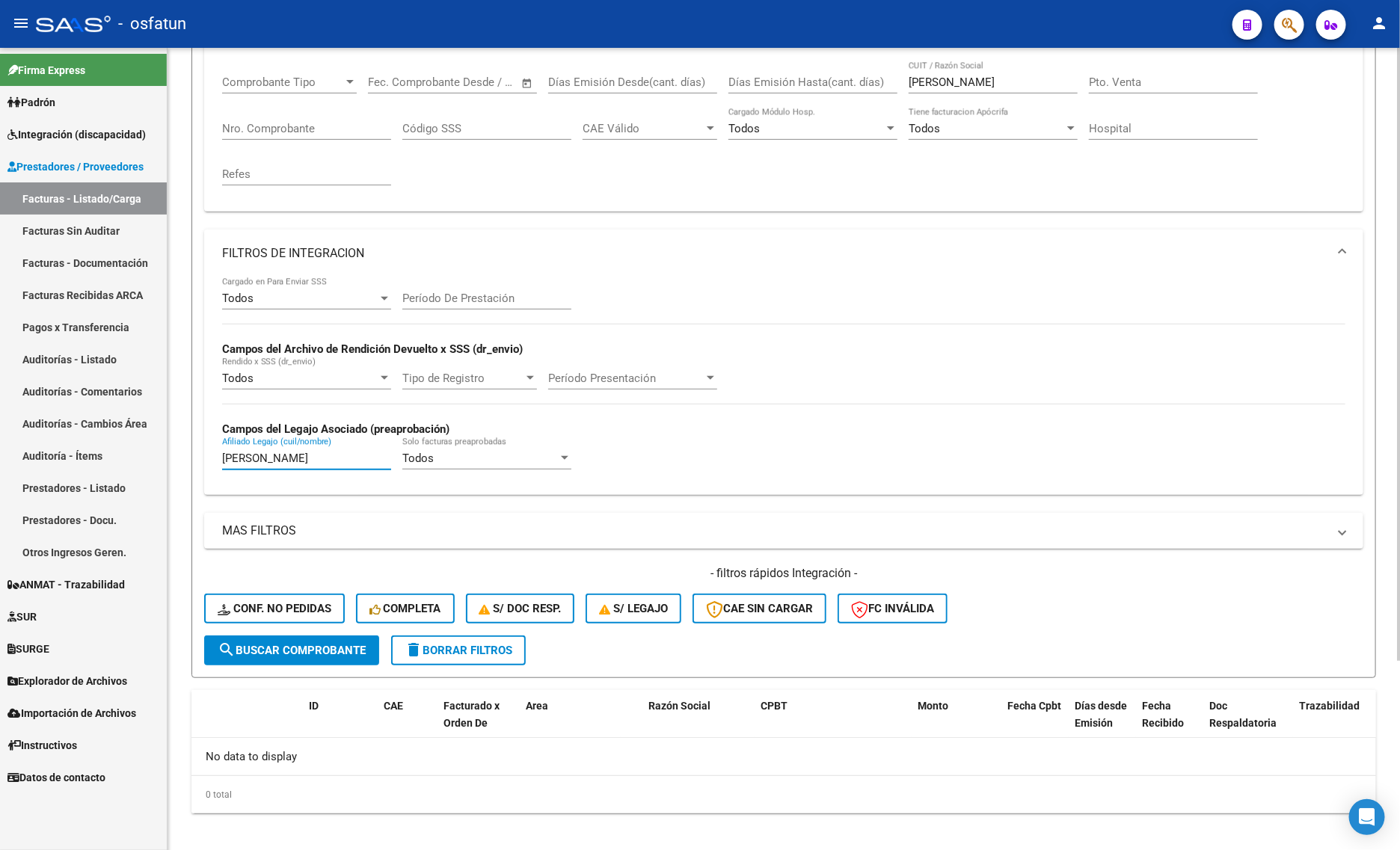
scroll to position [247, 0]
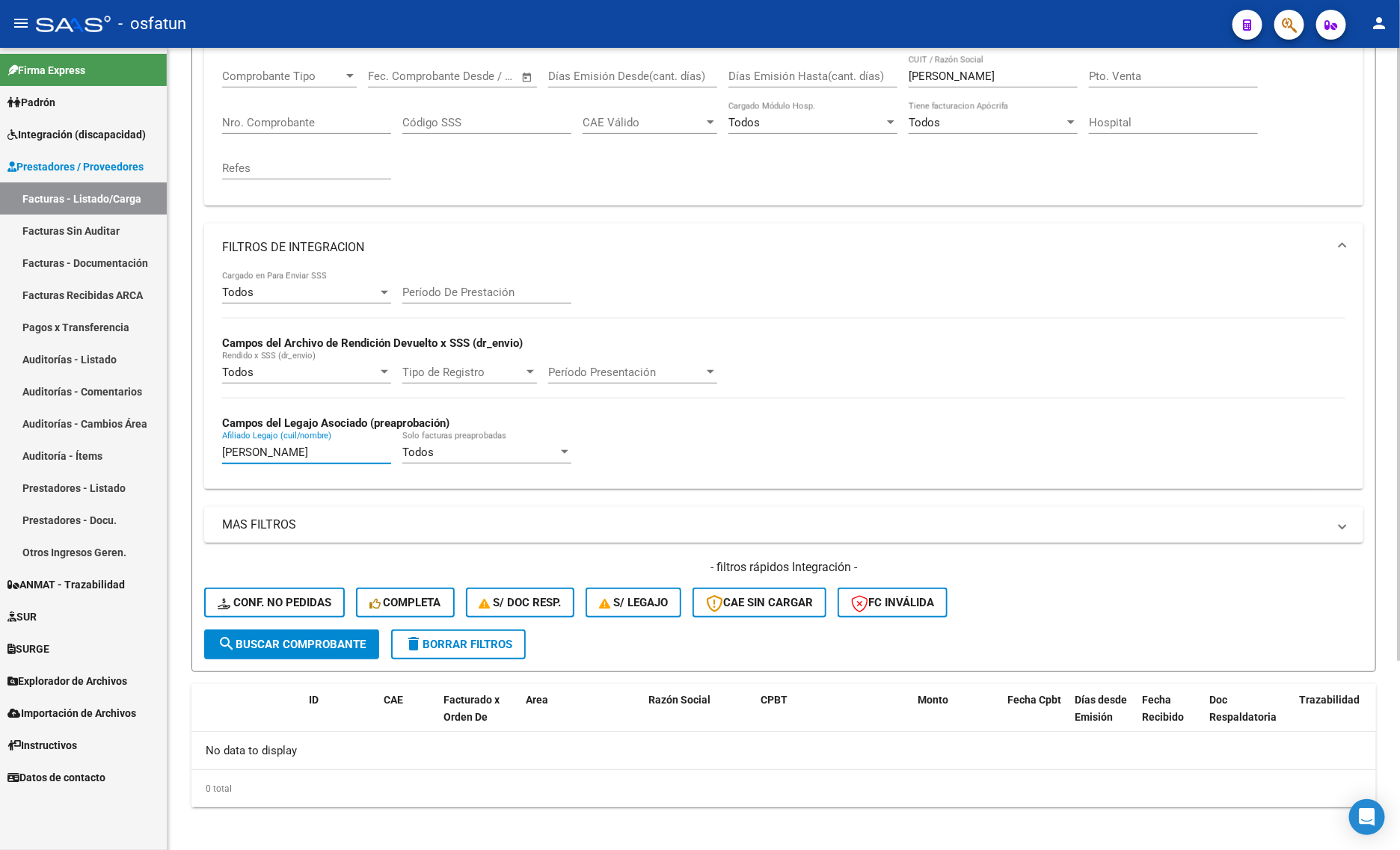
drag, startPoint x: 314, startPoint y: 448, endPoint x: 200, endPoint y: 448, distance: 114.0
click at [200, 448] on form "Filtros Id Area Area Seleccionar Gerenciador Seleccionar Gerenciador Todos Conf…" at bounding box center [783, 301] width 1184 height 742
paste input "27-58123333-2"
drag, startPoint x: 236, startPoint y: 449, endPoint x: 221, endPoint y: 448, distance: 15.0
click at [222, 448] on input "27-58123333" at bounding box center [307, 452] width 169 height 13
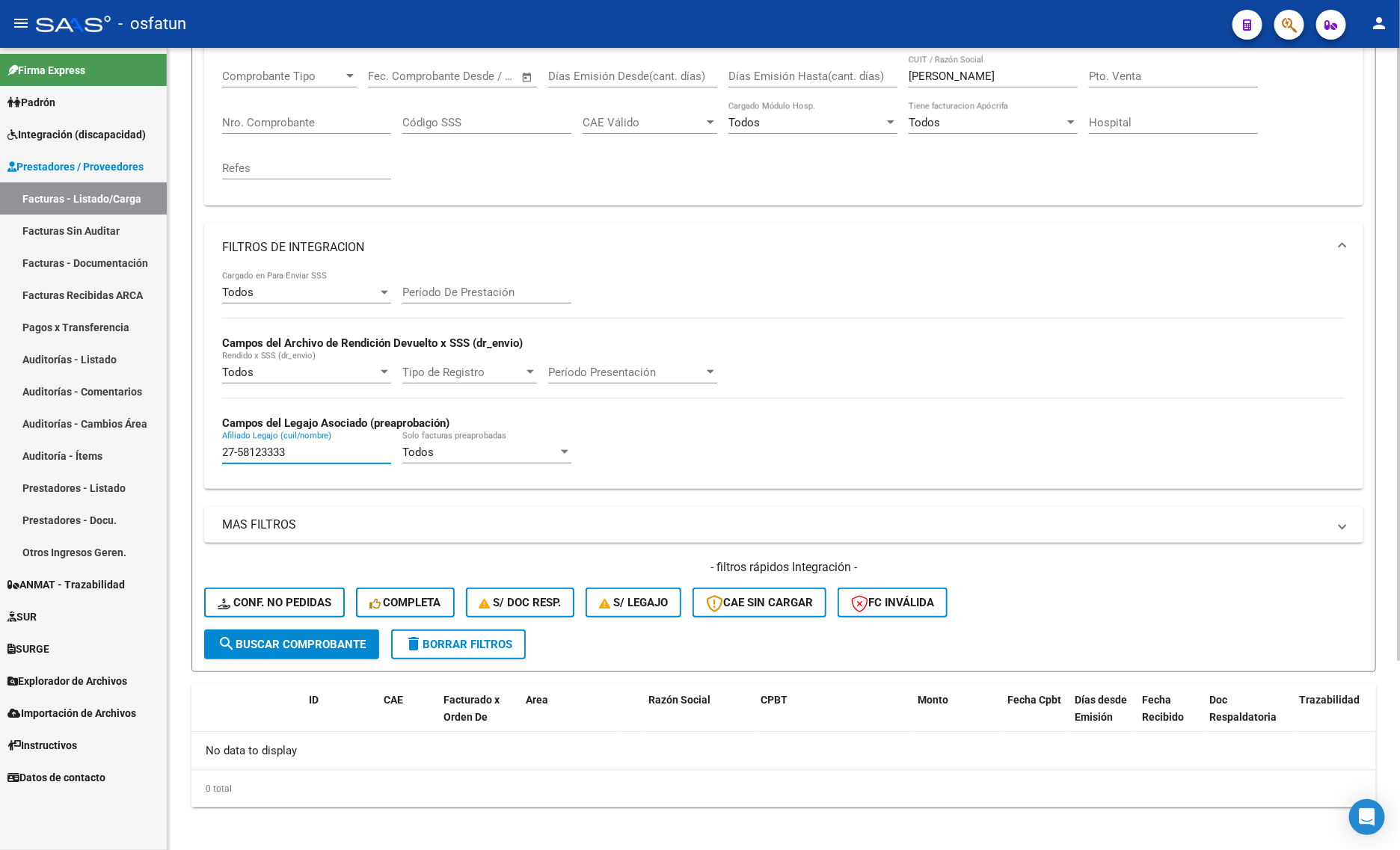
click at [241, 452] on input "27-58123333" at bounding box center [307, 452] width 169 height 13
drag, startPoint x: 316, startPoint y: 454, endPoint x: 202, endPoint y: 442, distance: 114.6
click at [202, 442] on form "Filtros Id Area Area Seleccionar Gerenciador Seleccionar Gerenciador Todos Conf…" at bounding box center [783, 301] width 1184 height 742
paste input "-2"
click at [289, 452] on input "27-58123333-2" at bounding box center [307, 452] width 169 height 13
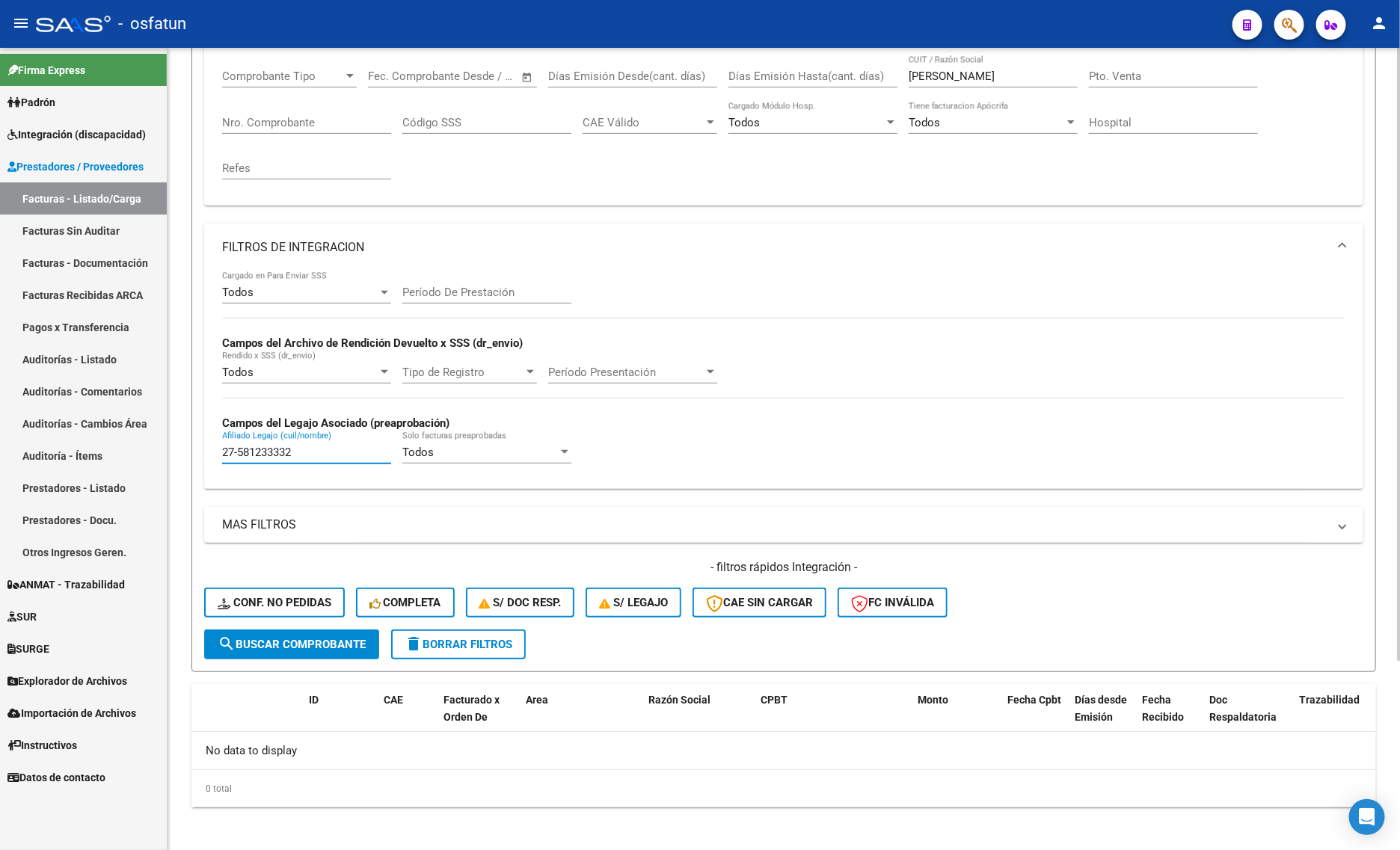
click at [240, 452] on input "27-581233332" at bounding box center [307, 452] width 169 height 13
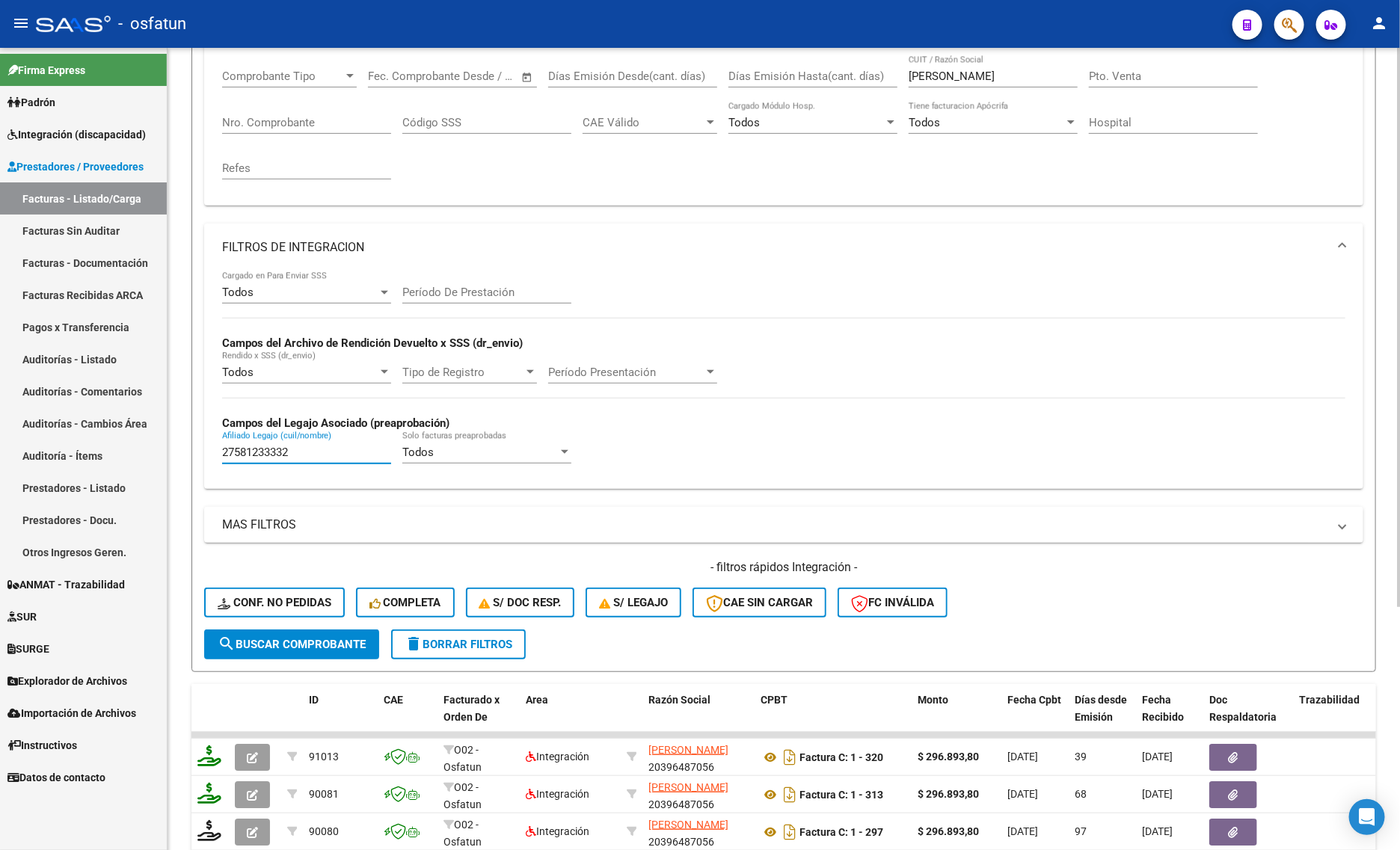
scroll to position [348, 0]
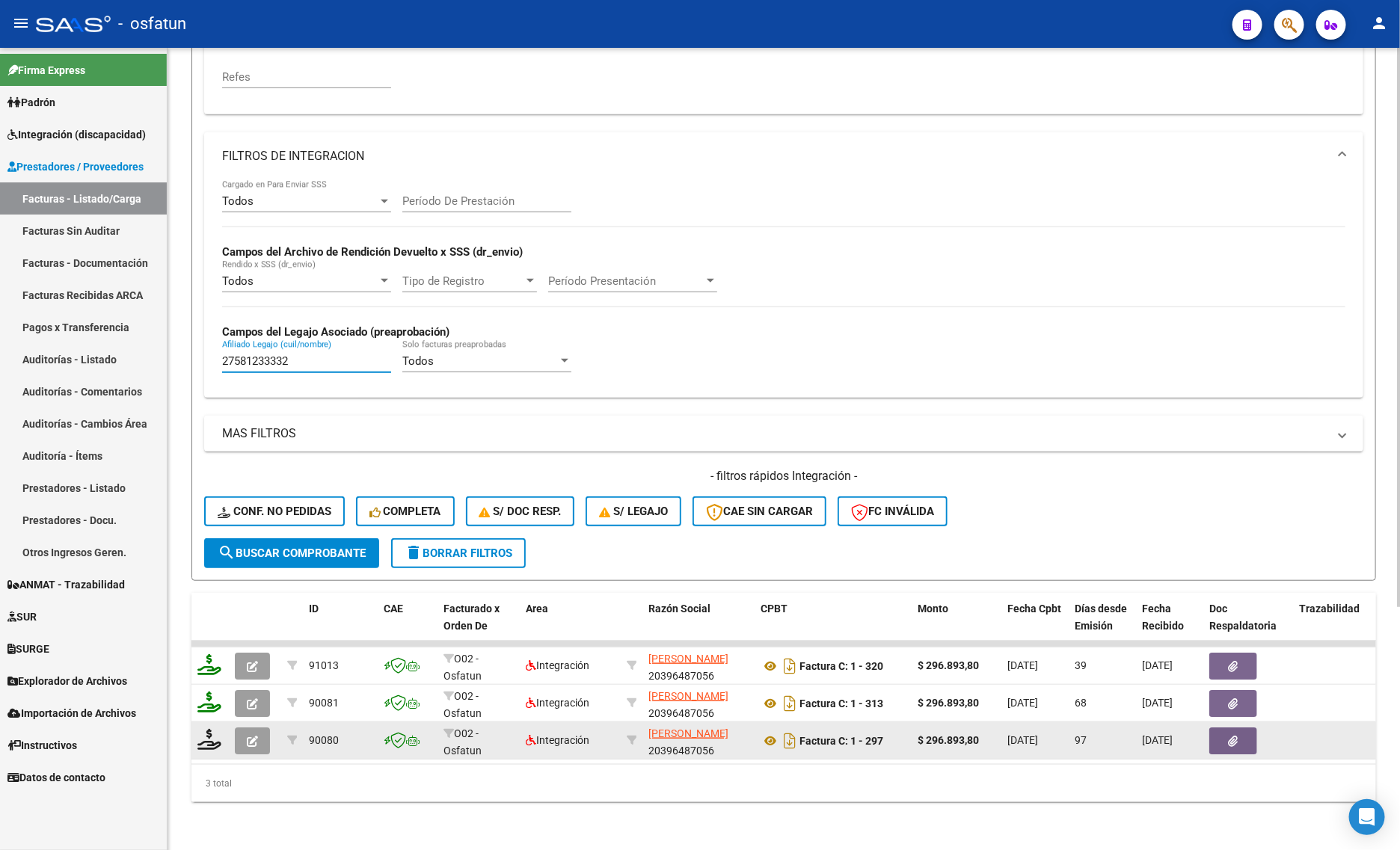
type input "27581233332"
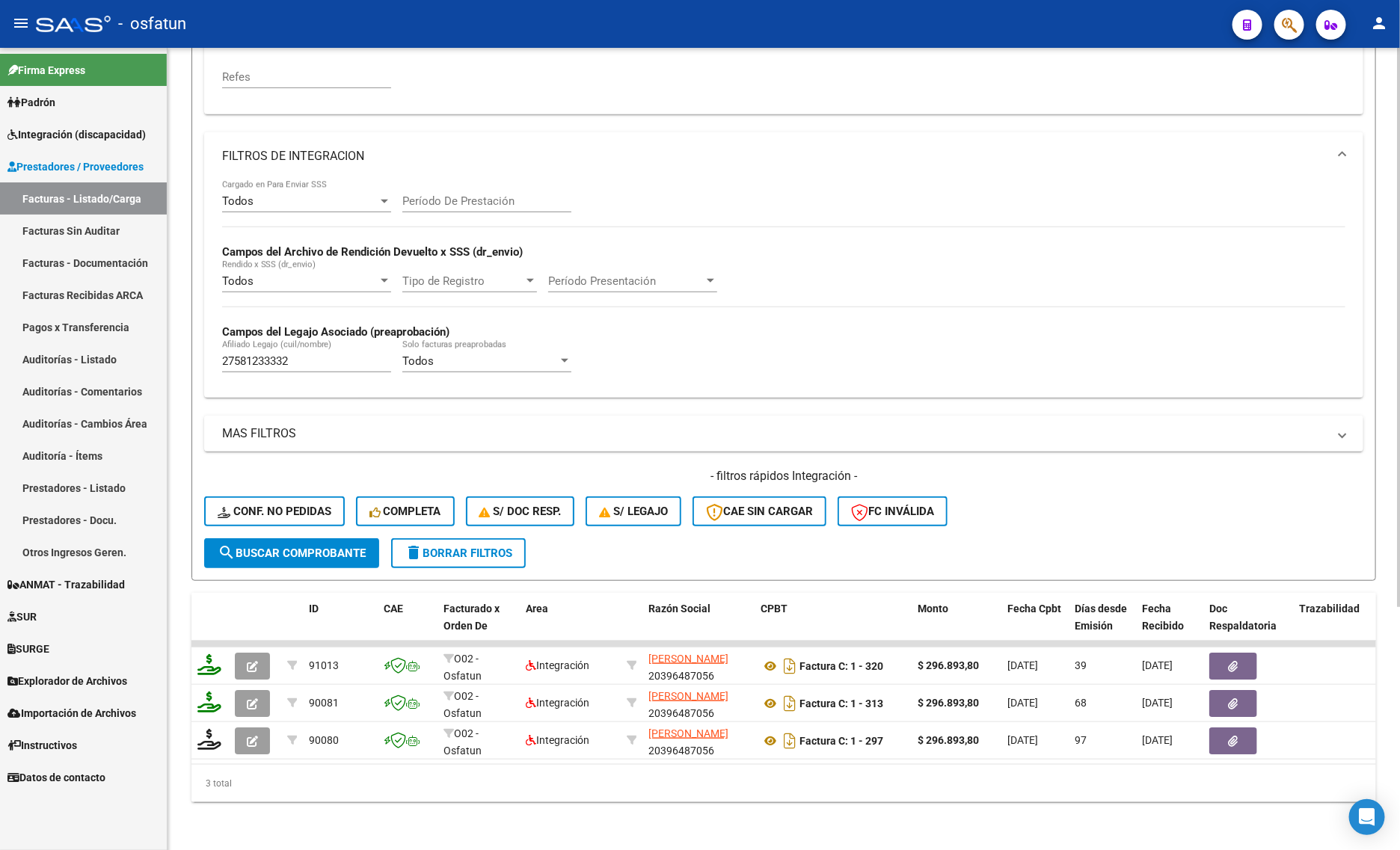
drag, startPoint x: 378, startPoint y: 744, endPoint x: 551, endPoint y: 761, distance: 173.8
click at [551, 761] on datatable-body "91013 O02 - Osfatun Propio Integración [PERSON_NAME] 20396487056 Factura C: 1 -…" at bounding box center [783, 703] width 1184 height 123
click at [438, 768] on div "3 total" at bounding box center [783, 784] width 1184 height 37
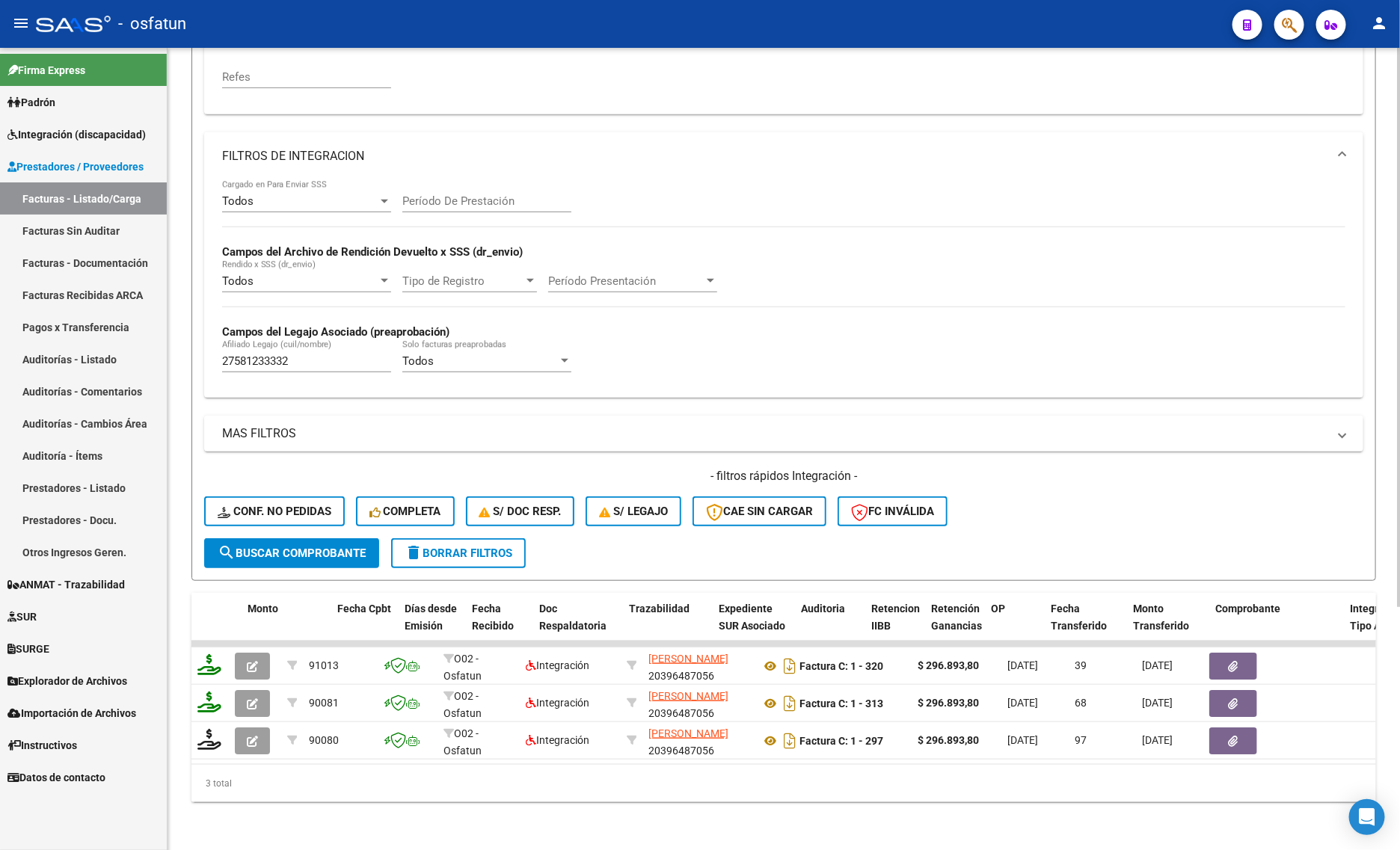
scroll to position [0, 876]
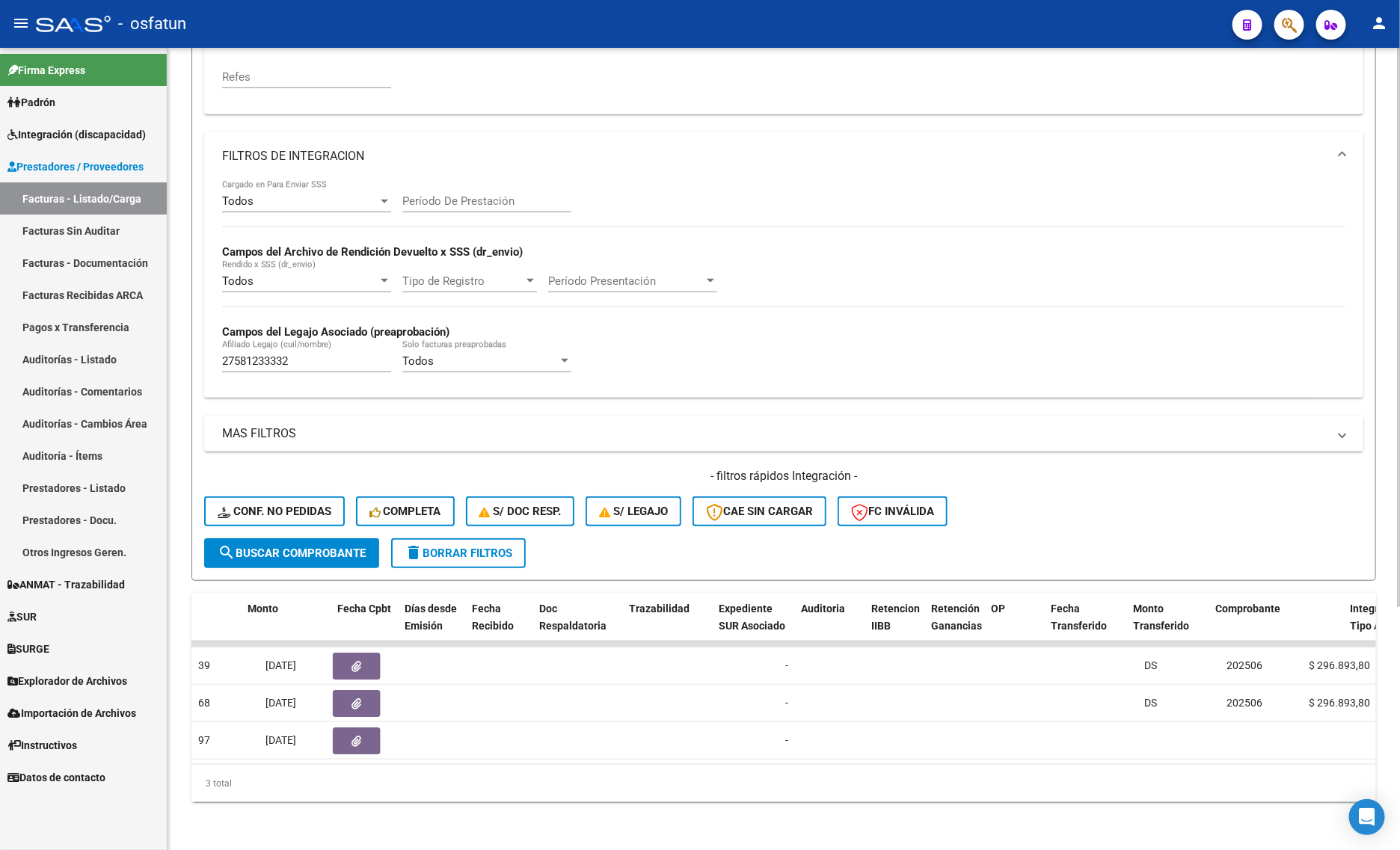
click at [791, 794] on div "3 total" at bounding box center [783, 784] width 1184 height 37
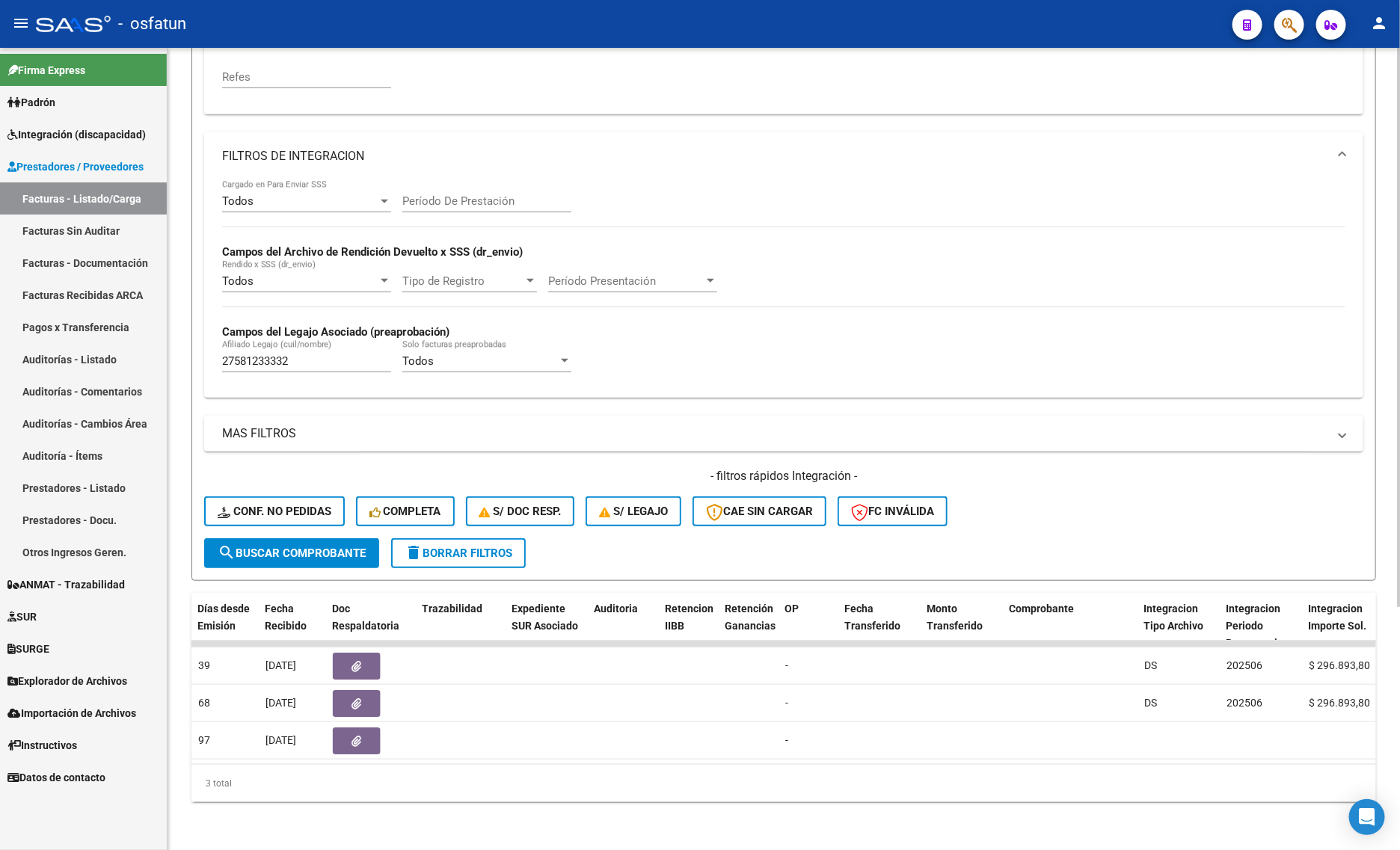
drag, startPoint x: 793, startPoint y: 794, endPoint x: 570, endPoint y: 802, distance: 223.1
click at [612, 824] on div "Video tutorial PRESTADORES -> Listado de CPBTs Emitidos por Prestadores / Prove…" at bounding box center [783, 280] width 1232 height 1140
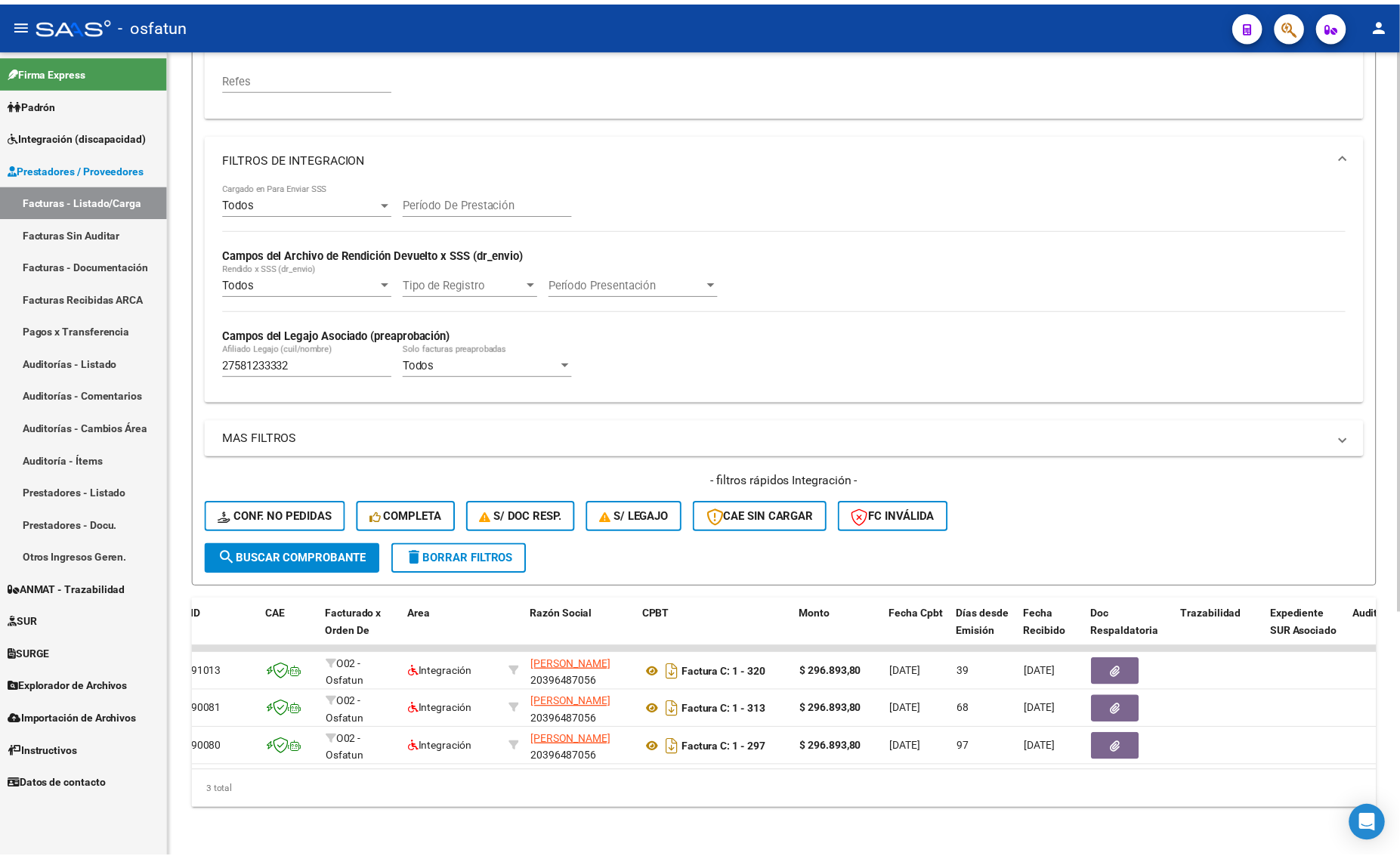
scroll to position [0, 0]
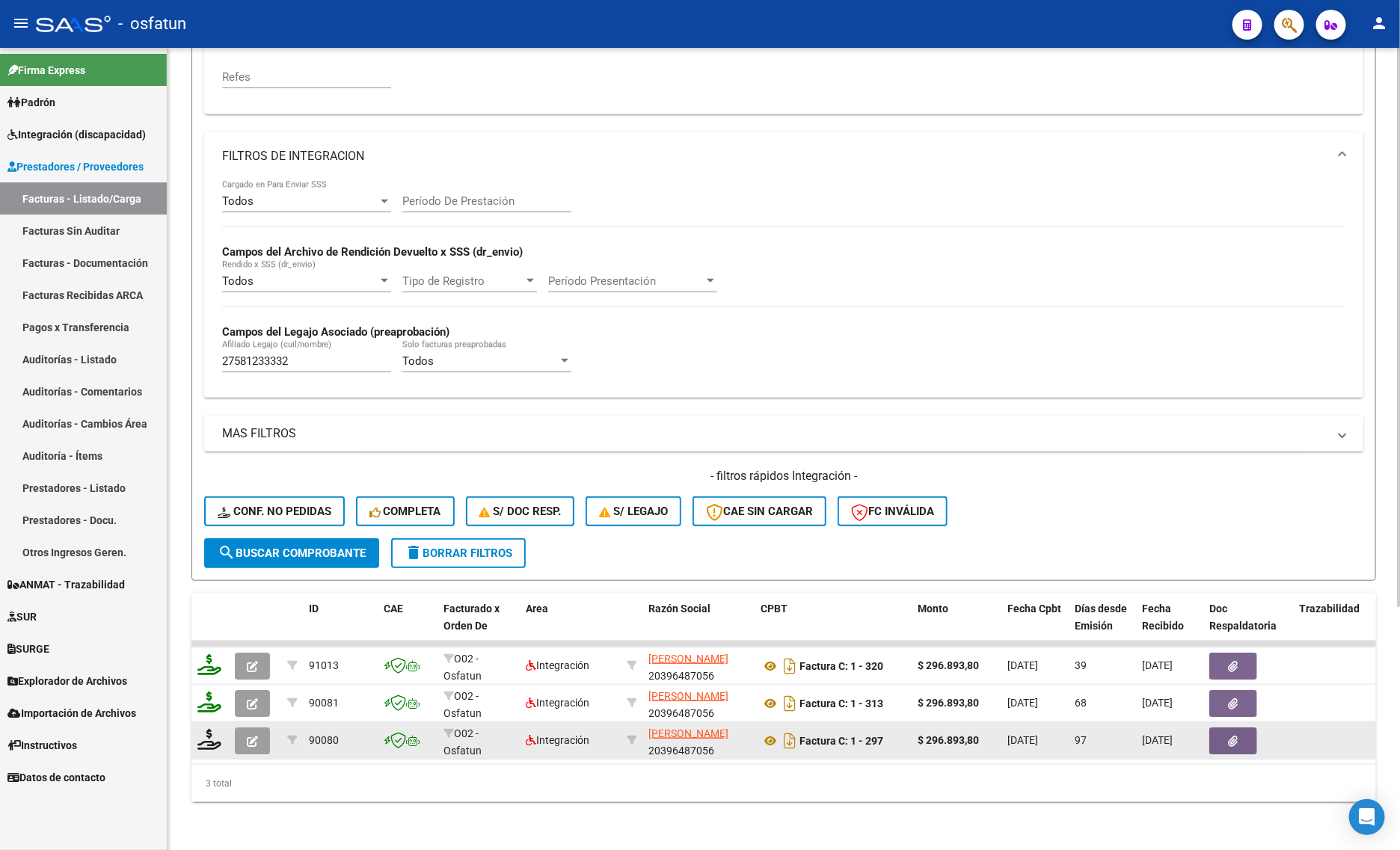
click at [232, 723] on datatable-body-cell at bounding box center [255, 741] width 52 height 36
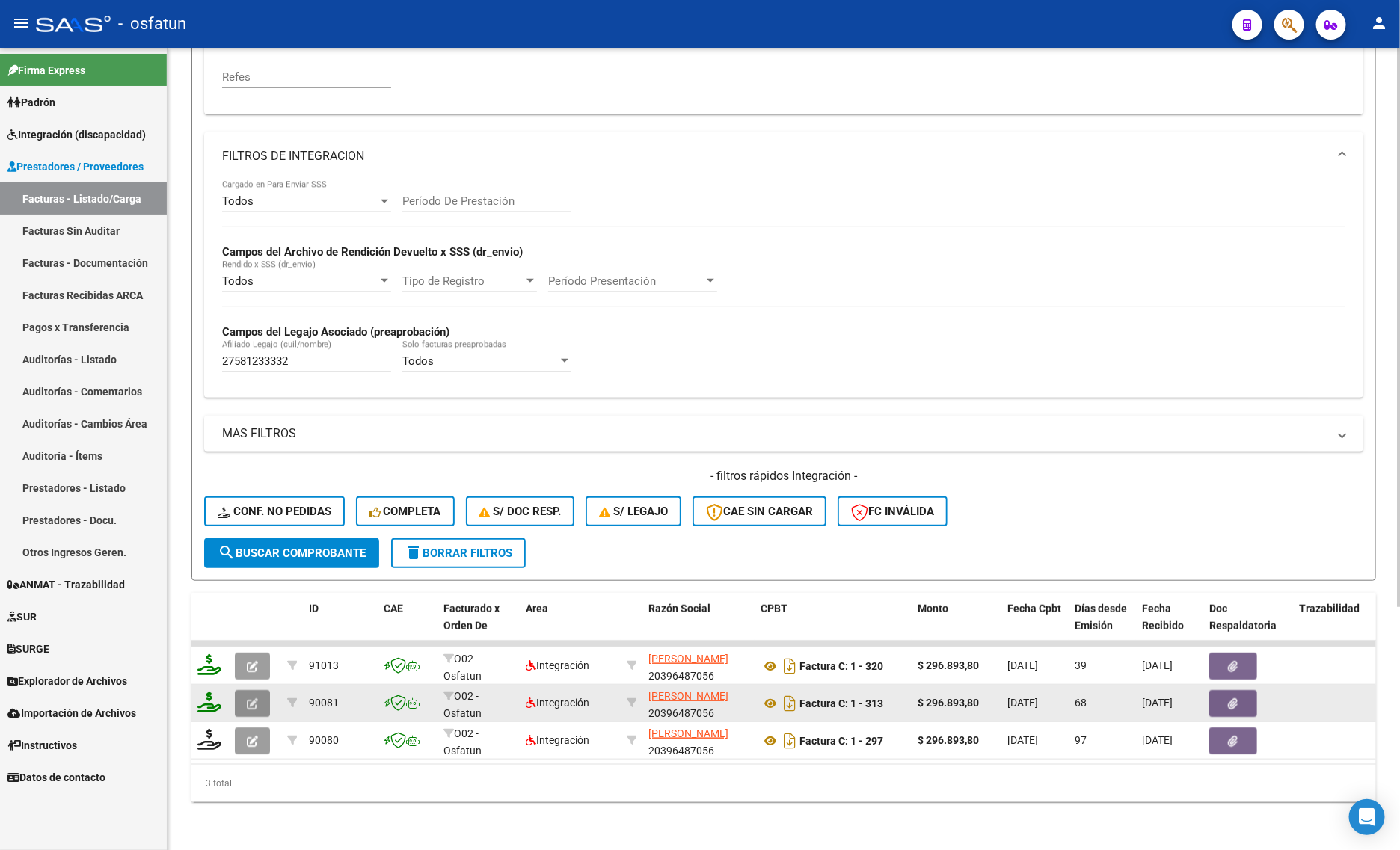
click at [252, 698] on icon "button" at bounding box center [252, 704] width 11 height 11
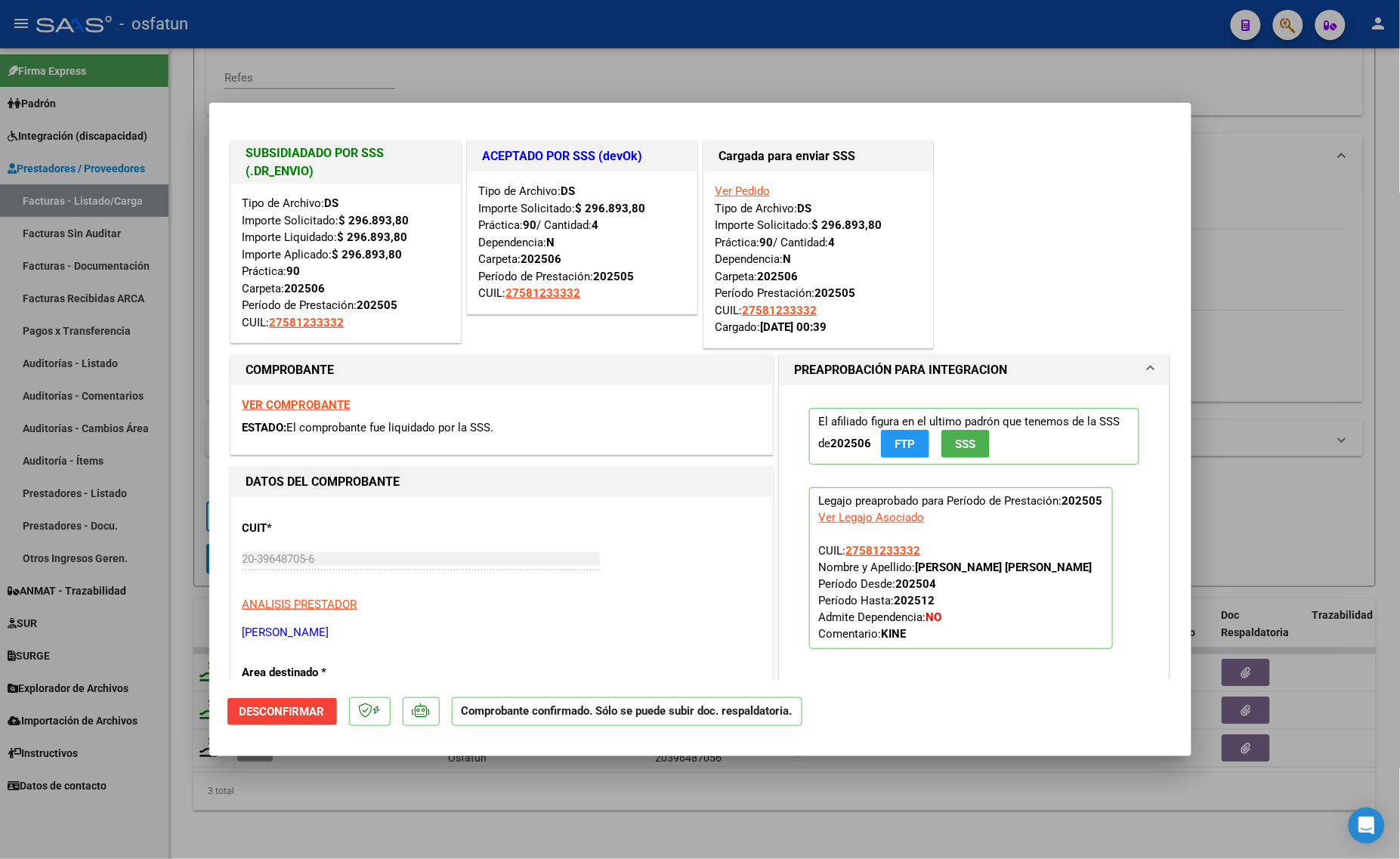
click at [425, 811] on div at bounding box center [700, 429] width 1400 height 859
type input "$ 0,00"
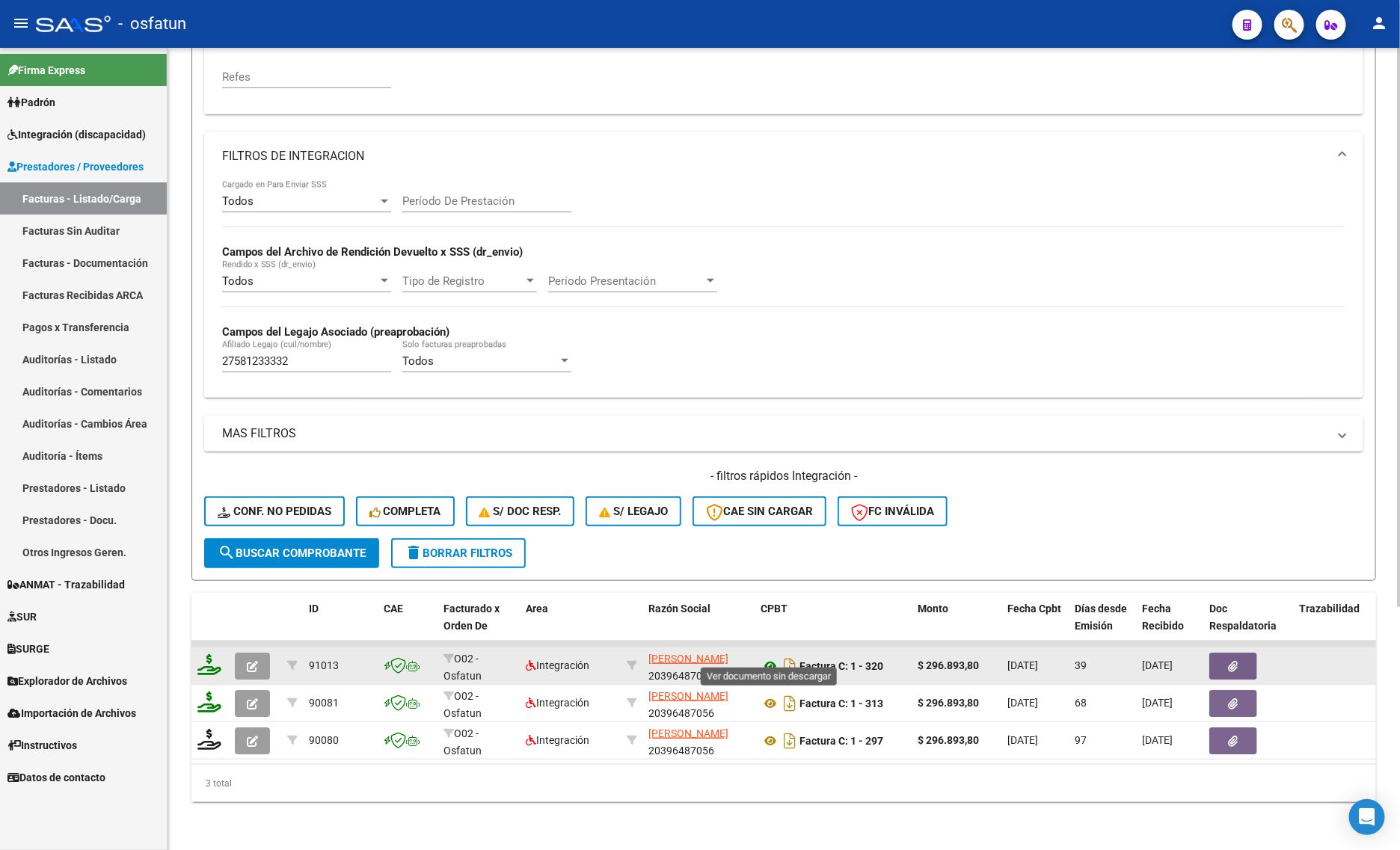
click at [767, 657] on icon at bounding box center [770, 666] width 20 height 18
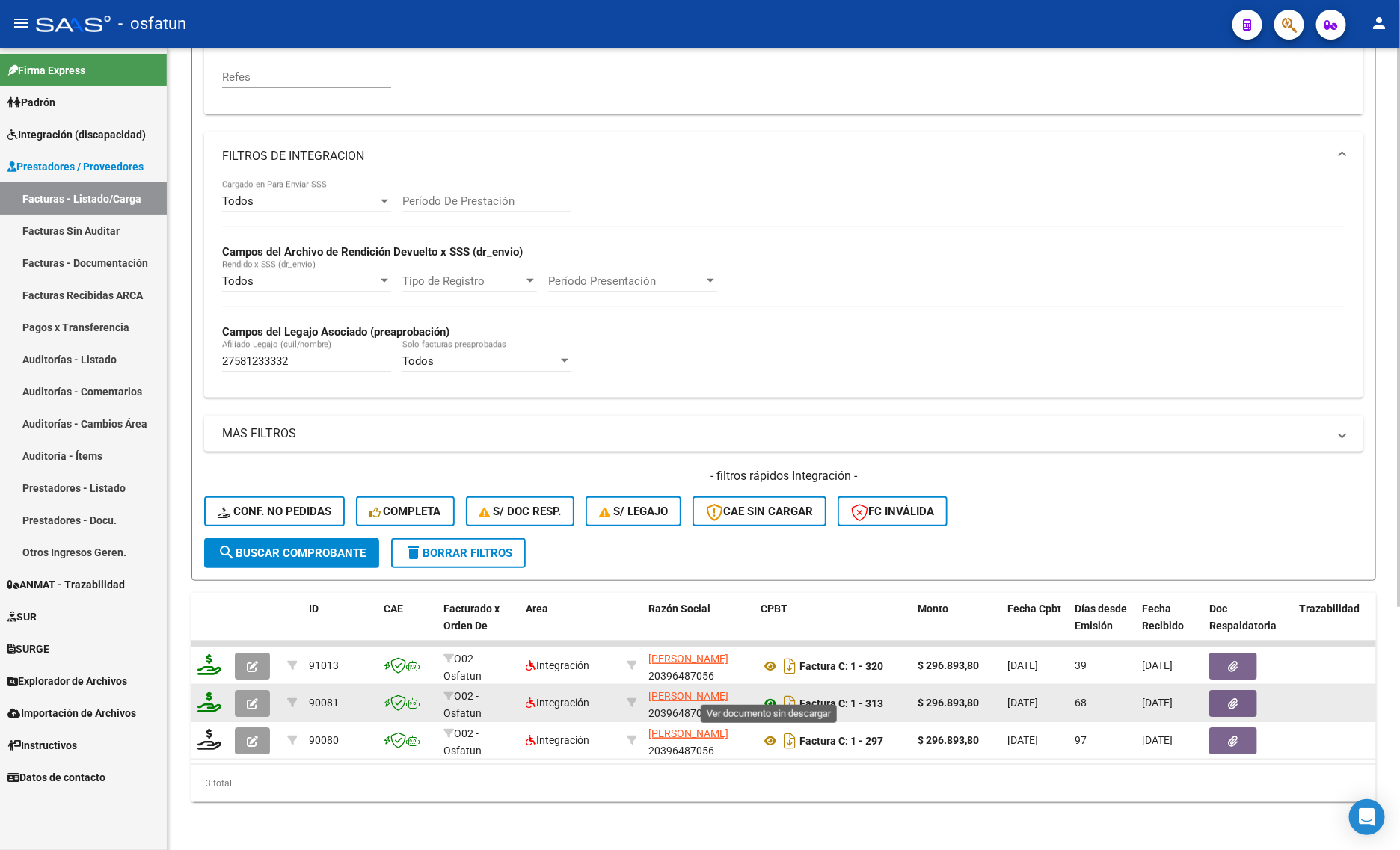
click at [767, 695] on icon at bounding box center [770, 704] width 20 height 18
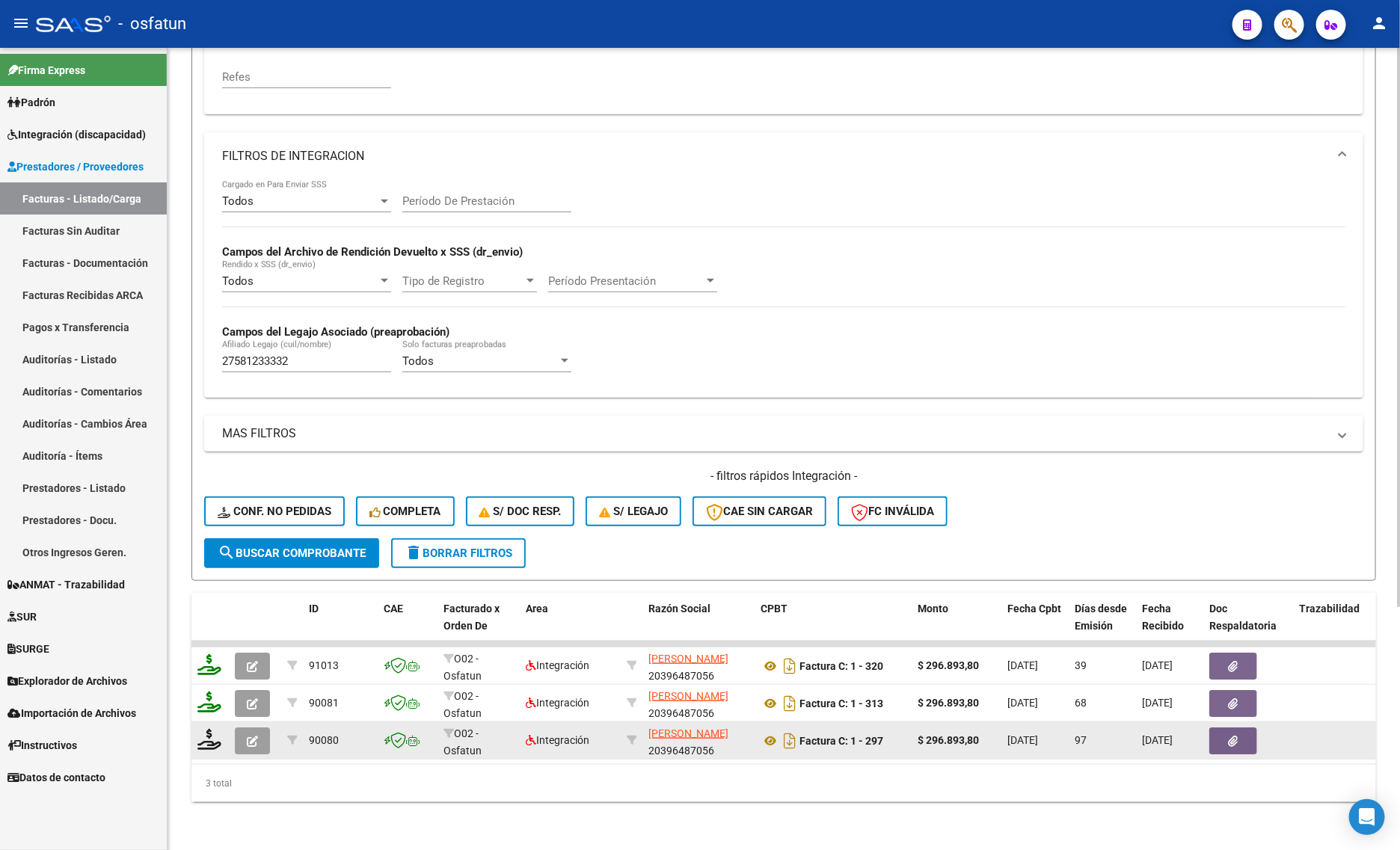
click at [247, 736] on icon "button" at bounding box center [252, 742] width 11 height 11
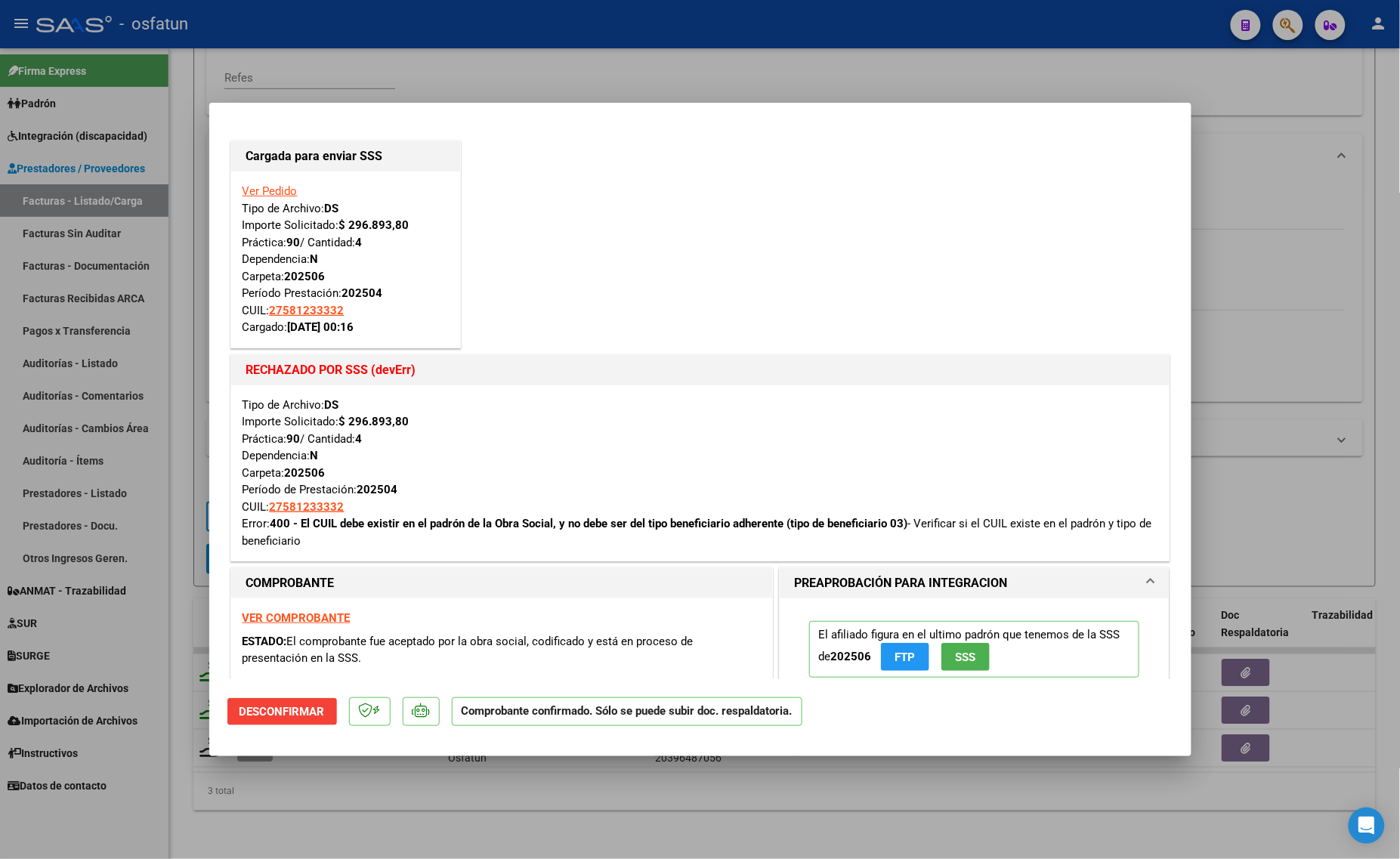
click at [296, 616] on strong "VER COMPROBANTE" at bounding box center [296, 618] width 108 height 14
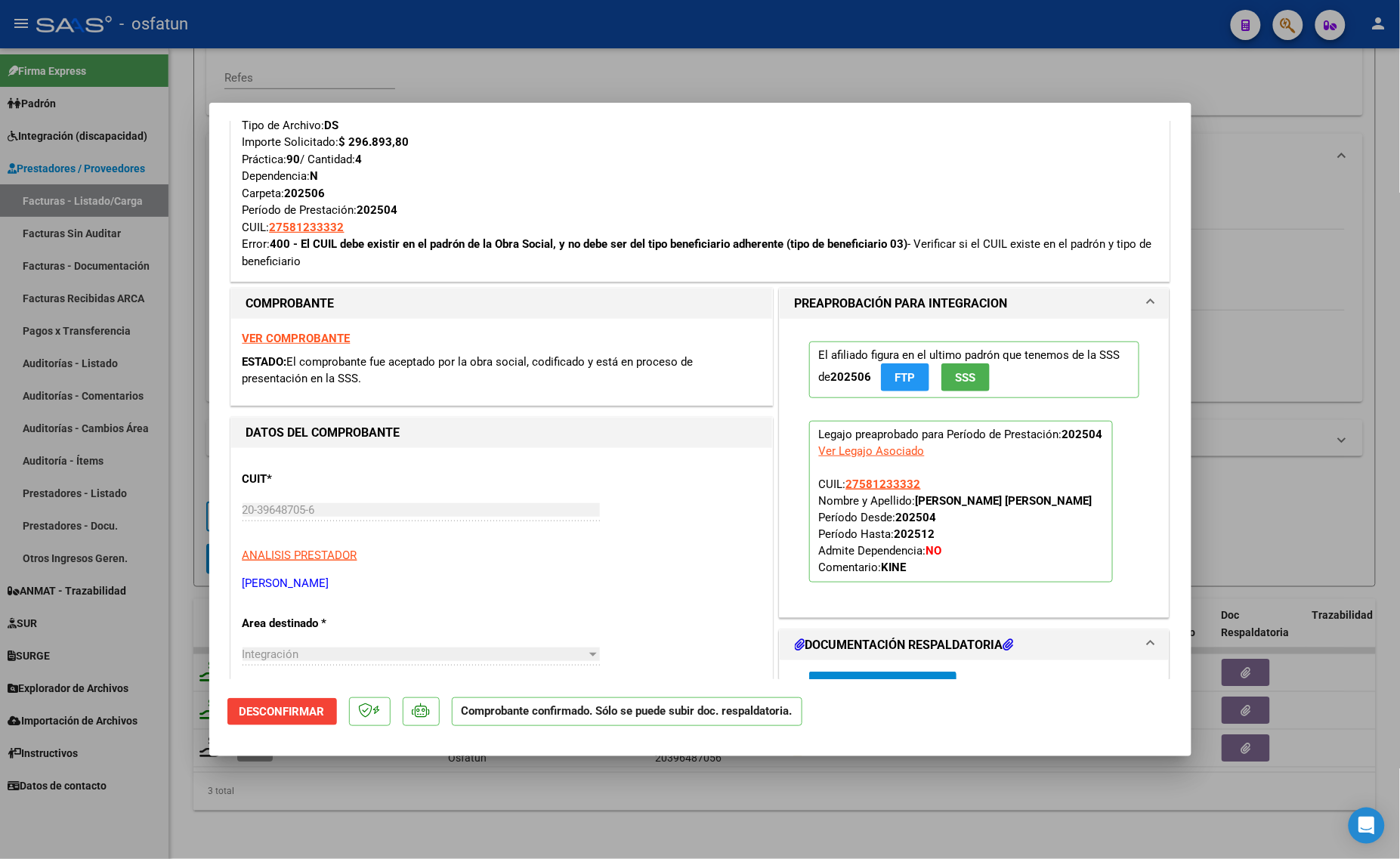
scroll to position [284, 0]
